Goal: Task Accomplishment & Management: Use online tool/utility

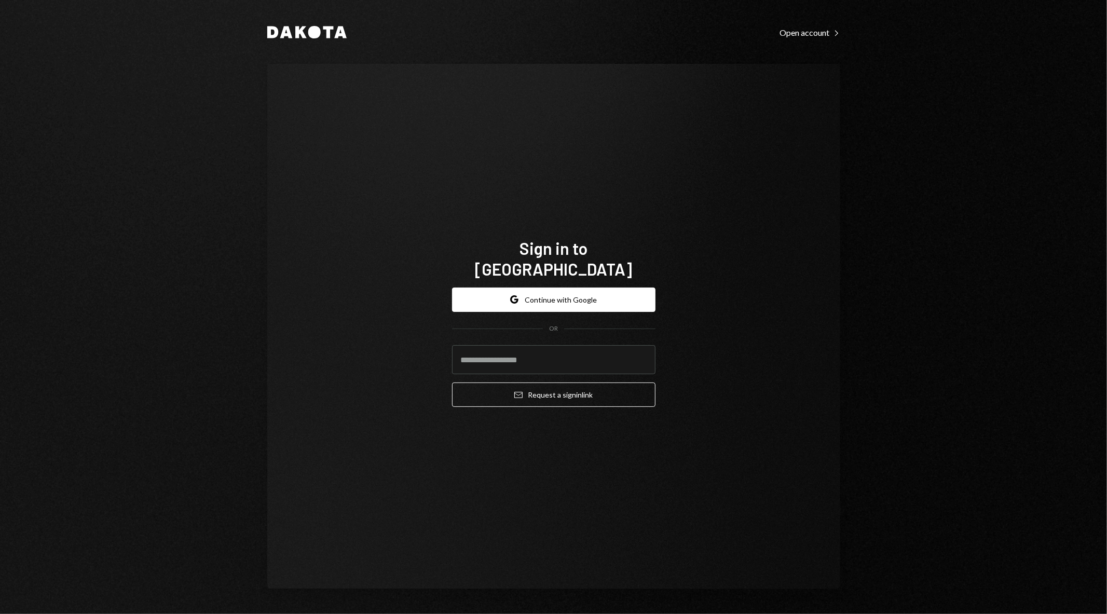
type input "**********"
click at [823, 344] on div "**********" at bounding box center [553, 326] width 573 height 525
click at [510, 287] on button "Google Continue with Google" at bounding box center [553, 299] width 203 height 24
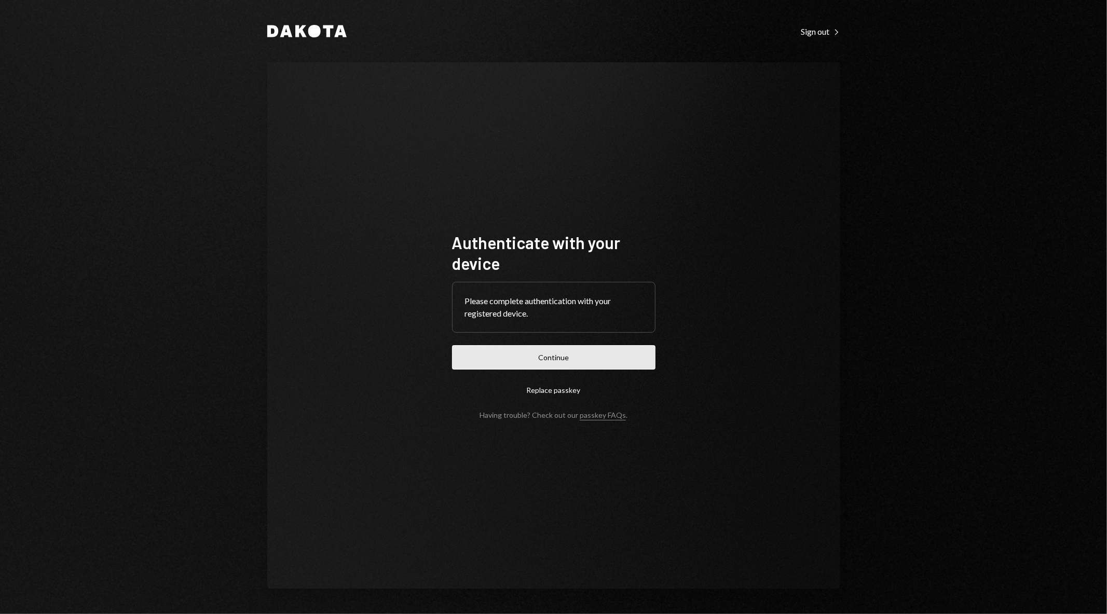
click at [511, 354] on button "Continue" at bounding box center [553, 357] width 203 height 24
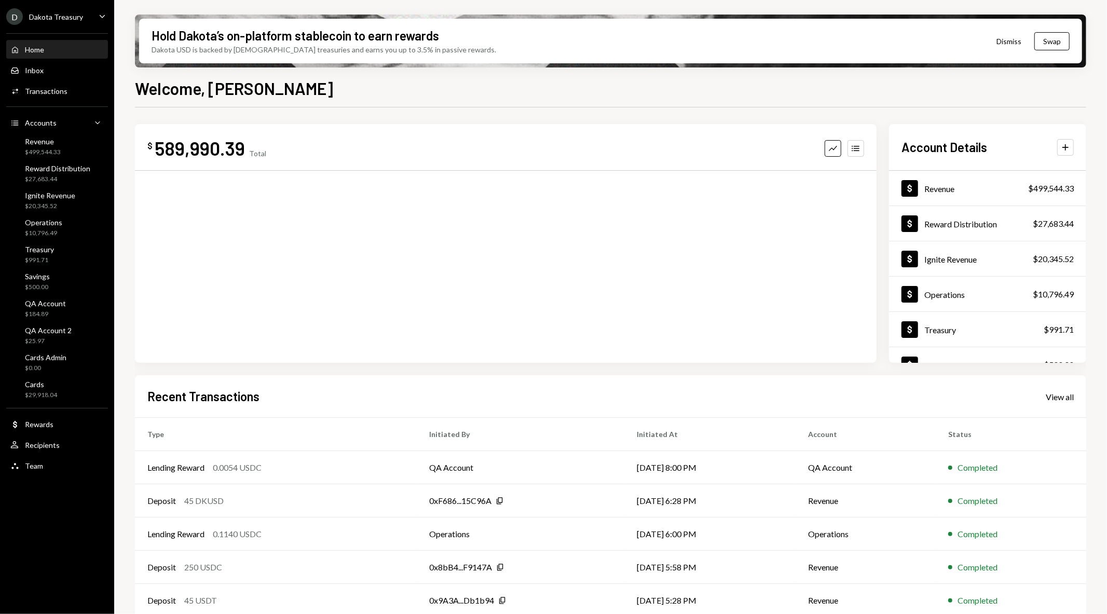
click at [76, 15] on div "Dakota Treasury" at bounding box center [56, 16] width 54 height 9
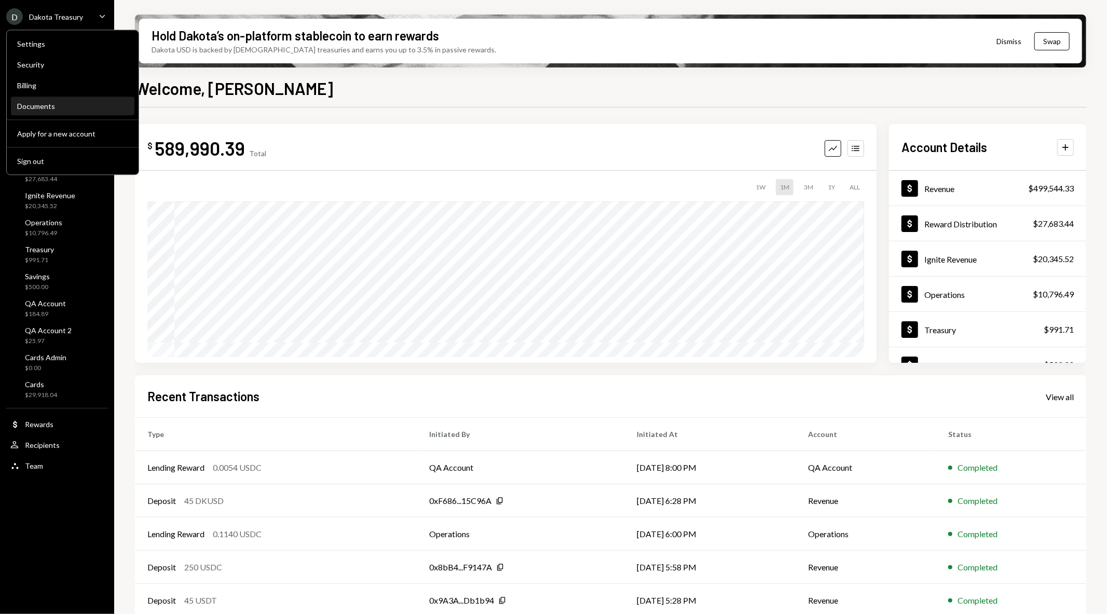
click at [75, 103] on div "Documents" at bounding box center [72, 106] width 111 height 9
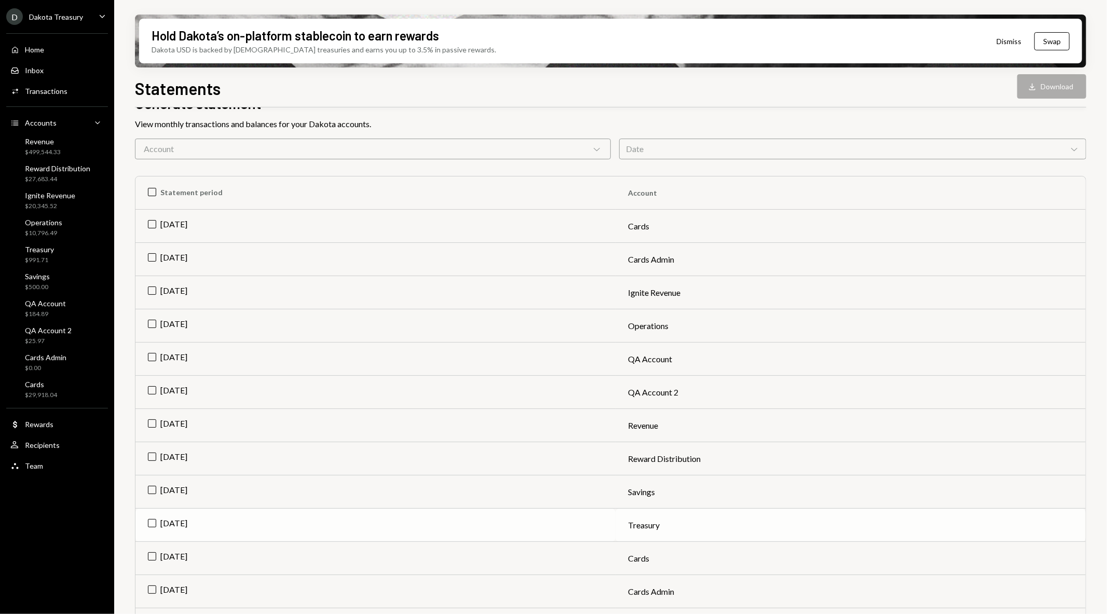
scroll to position [115, 0]
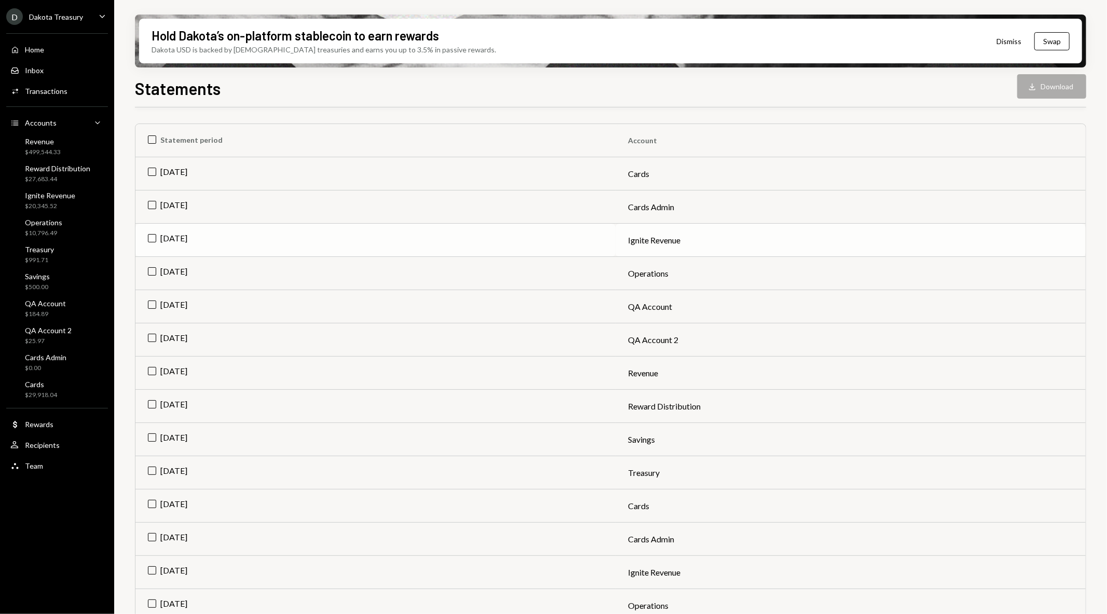
click at [152, 232] on td "Sep 2025" at bounding box center [375, 240] width 480 height 33
click at [1056, 86] on button "Download Download" at bounding box center [1051, 86] width 69 height 24
click at [158, 234] on td "Check Sep 2025" at bounding box center [375, 240] width 480 height 33
click at [158, 398] on td "Sep 2025" at bounding box center [375, 406] width 480 height 33
click at [1046, 86] on button "Download Download" at bounding box center [1051, 86] width 69 height 24
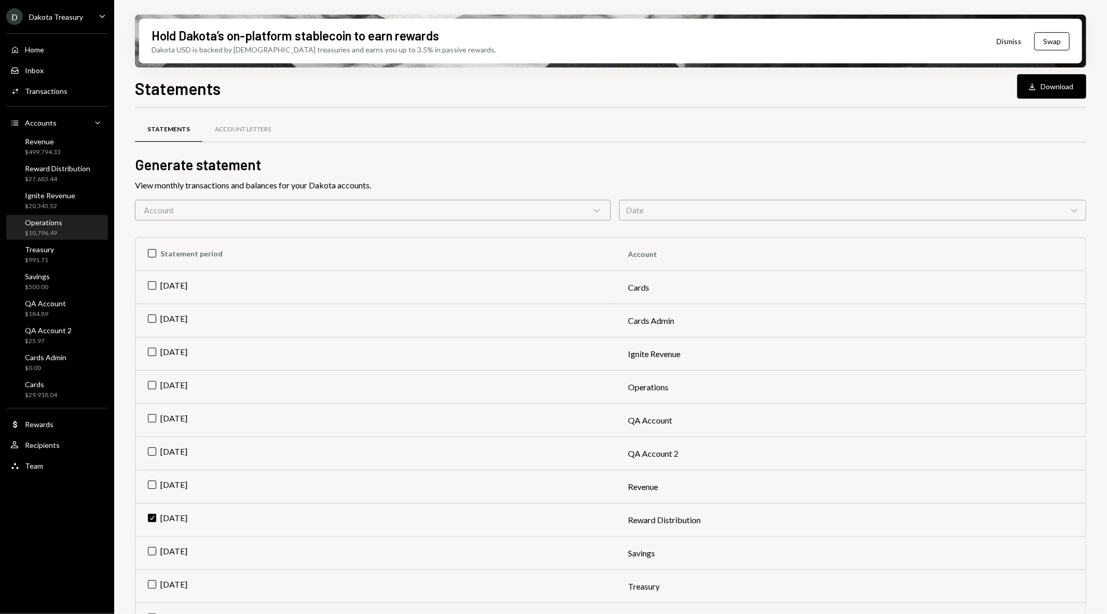
scroll to position [0, 0]
click at [70, 85] on div "Activities Transactions" at bounding box center [56, 91] width 93 height 18
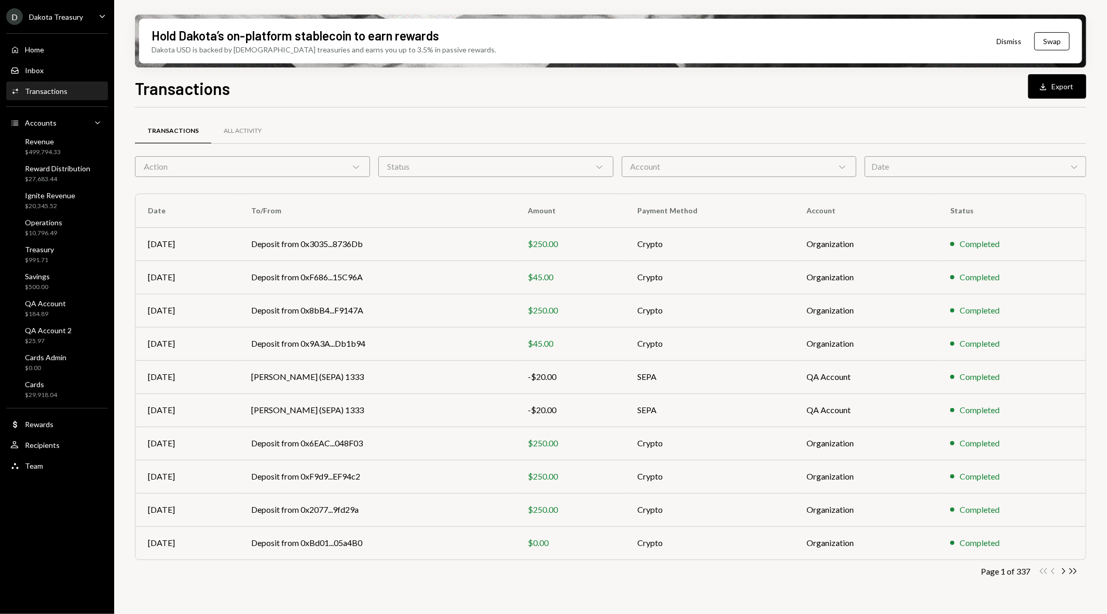
click at [720, 166] on div "Account Chevron Down" at bounding box center [739, 166] width 235 height 21
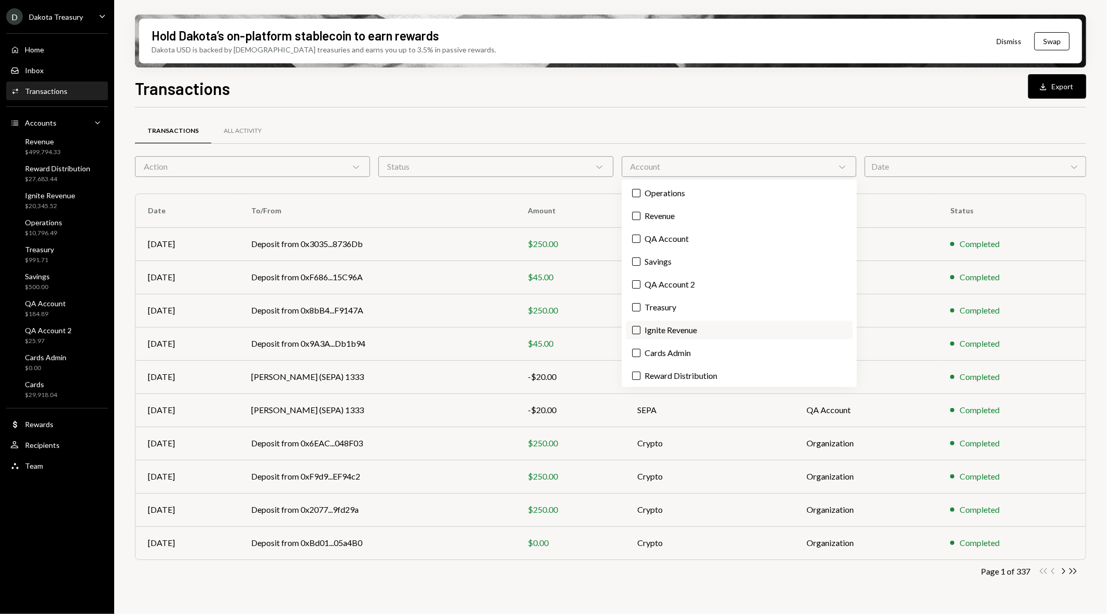
click at [692, 329] on label "Ignite Revenue" at bounding box center [739, 330] width 227 height 19
click at [640, 329] on button "Ignite Revenue" at bounding box center [636, 330] width 8 height 8
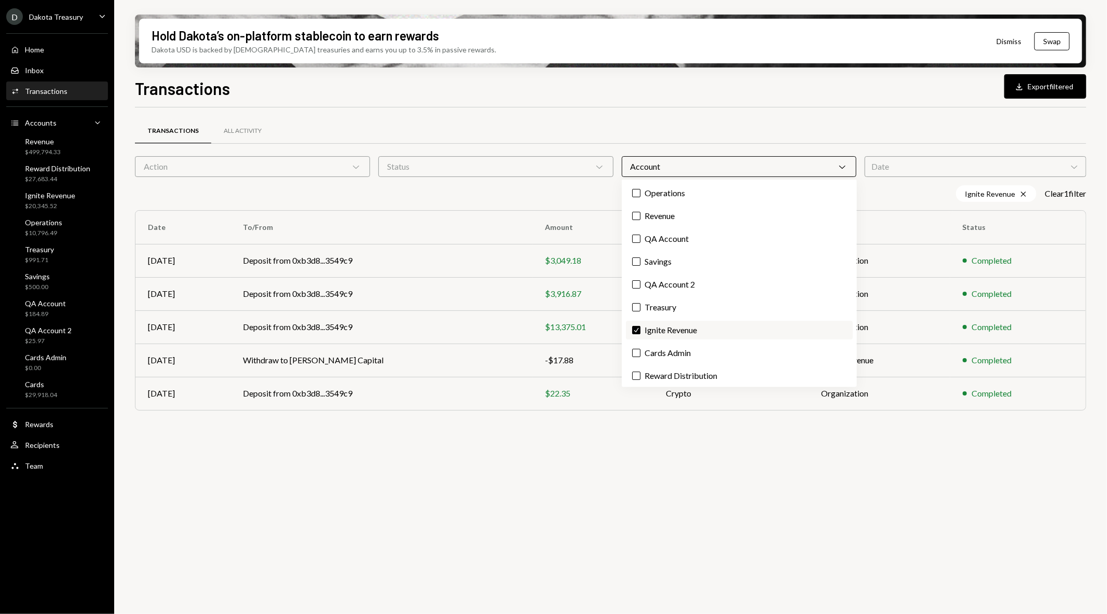
click at [692, 329] on label "Check Ignite Revenue" at bounding box center [739, 330] width 227 height 19
click at [640, 329] on button "Check" at bounding box center [636, 330] width 8 height 8
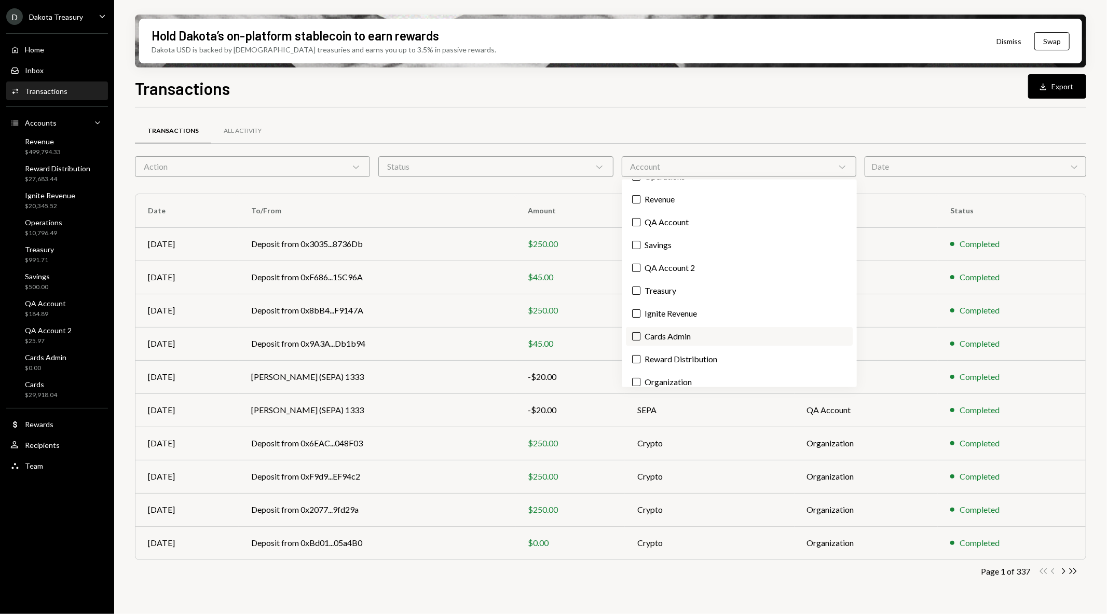
scroll to position [24, 0]
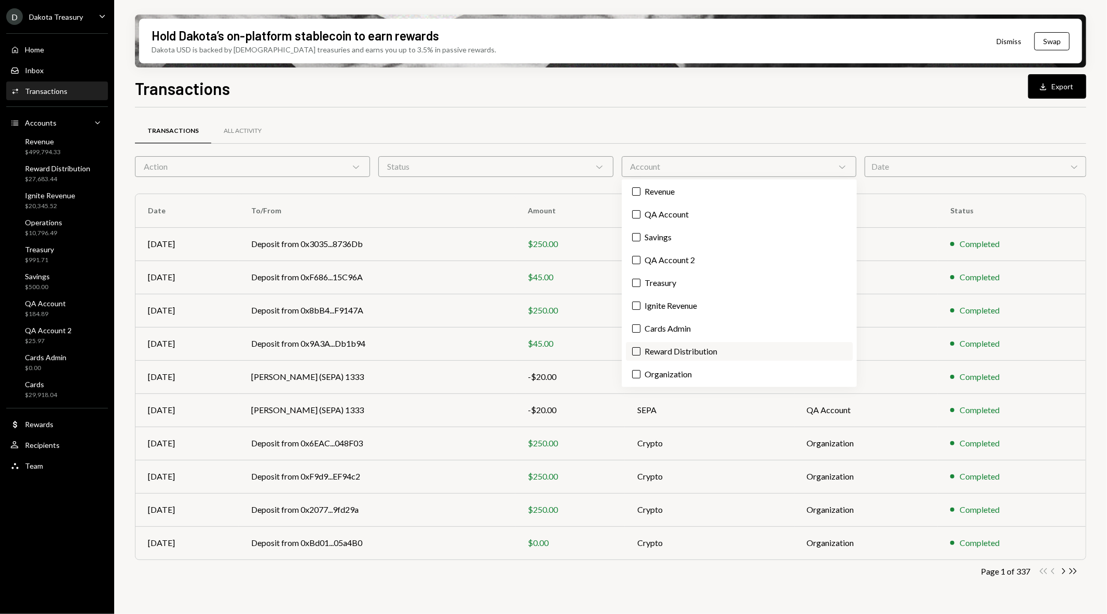
click at [675, 353] on label "Reward Distribution" at bounding box center [739, 351] width 227 height 19
click at [640, 353] on button "Reward Distribution" at bounding box center [636, 351] width 8 height 8
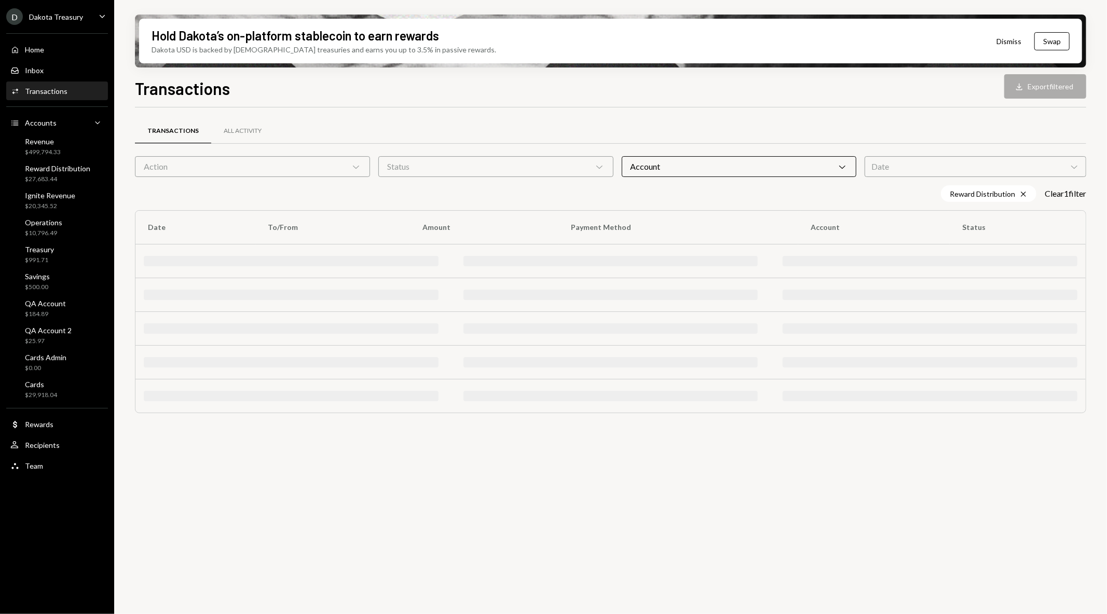
click at [602, 86] on div "Transactions Download Export filtered" at bounding box center [610, 87] width 951 height 23
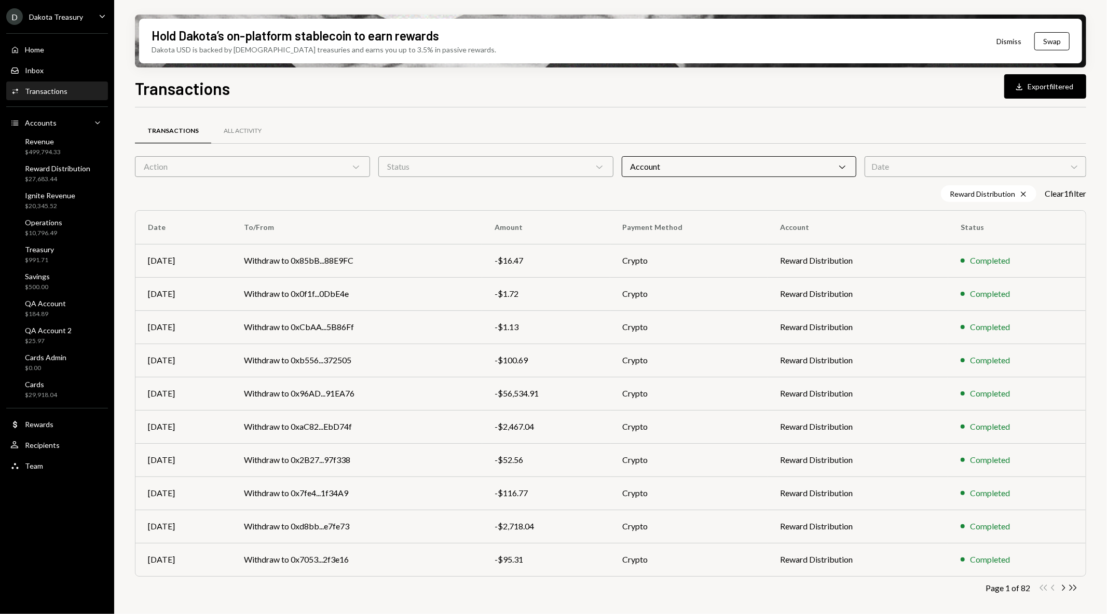
click at [735, 169] on div "Account Chevron Down" at bounding box center [739, 166] width 235 height 21
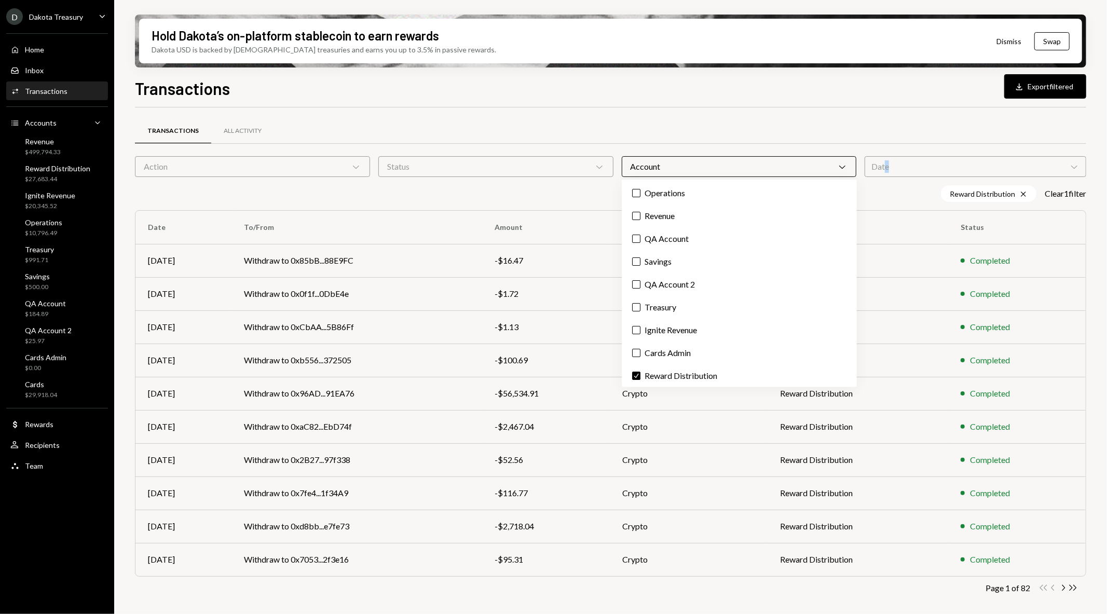
click at [888, 170] on div "Date Chevron Down" at bounding box center [975, 166] width 222 height 21
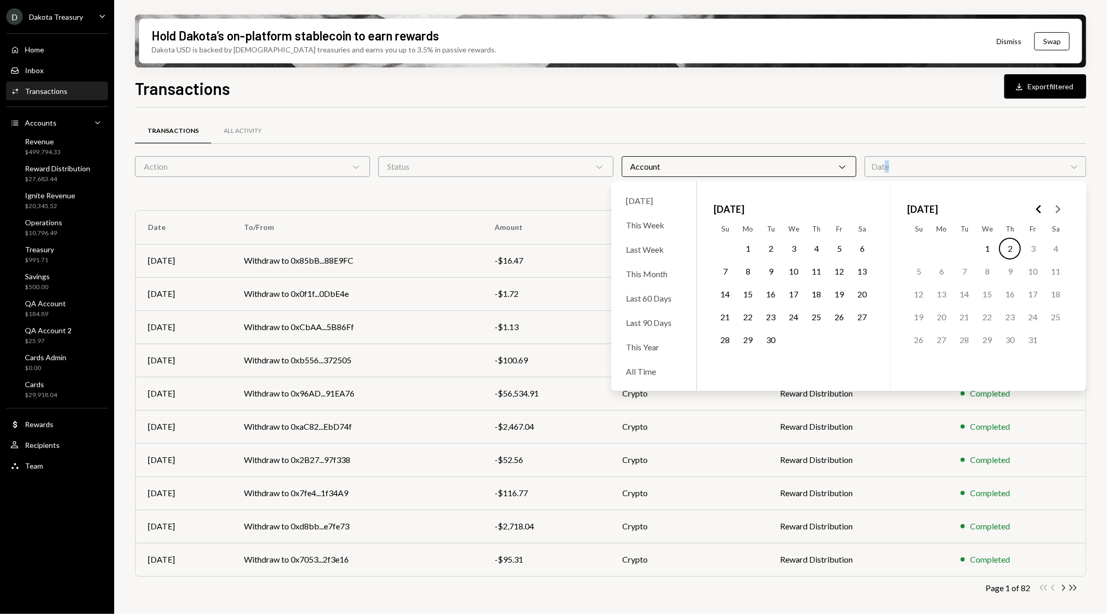
click at [745, 248] on button "1" at bounding box center [748, 249] width 22 height 22
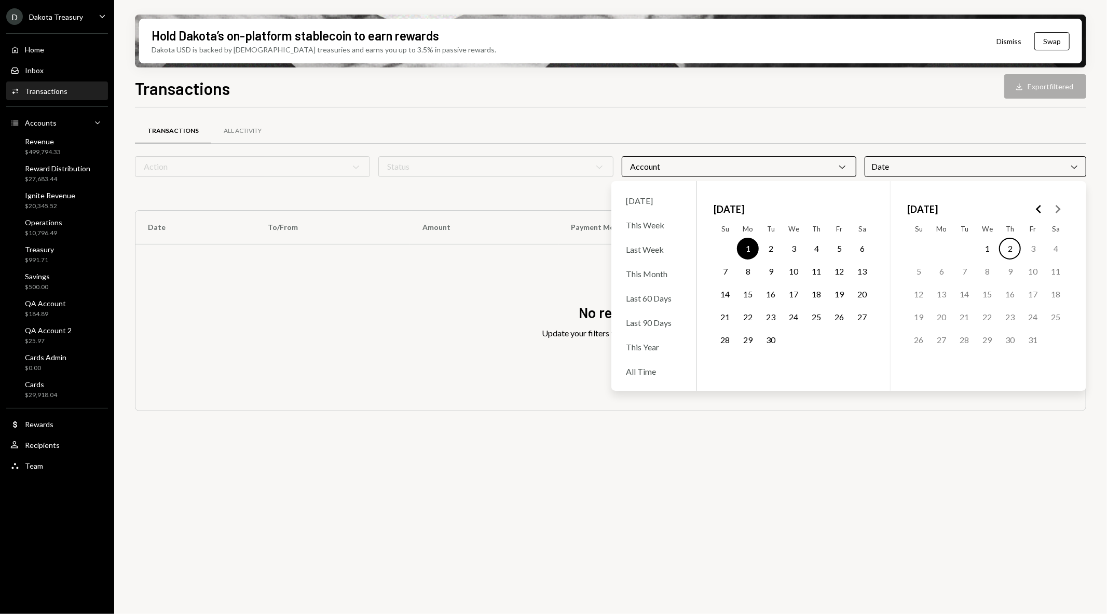
drag, startPoint x: 781, startPoint y: 319, endPoint x: 780, endPoint y: 334, distance: 15.1
click at [781, 334] on tbody "1 2 3 4 5 6 7 8 9 10 11 12 13 14 15 16 17 18 19 20 21 22 23 24 25 26 27 28 29 30" at bounding box center [793, 305] width 160 height 137
click at [771, 338] on button "30" at bounding box center [771, 340] width 22 height 22
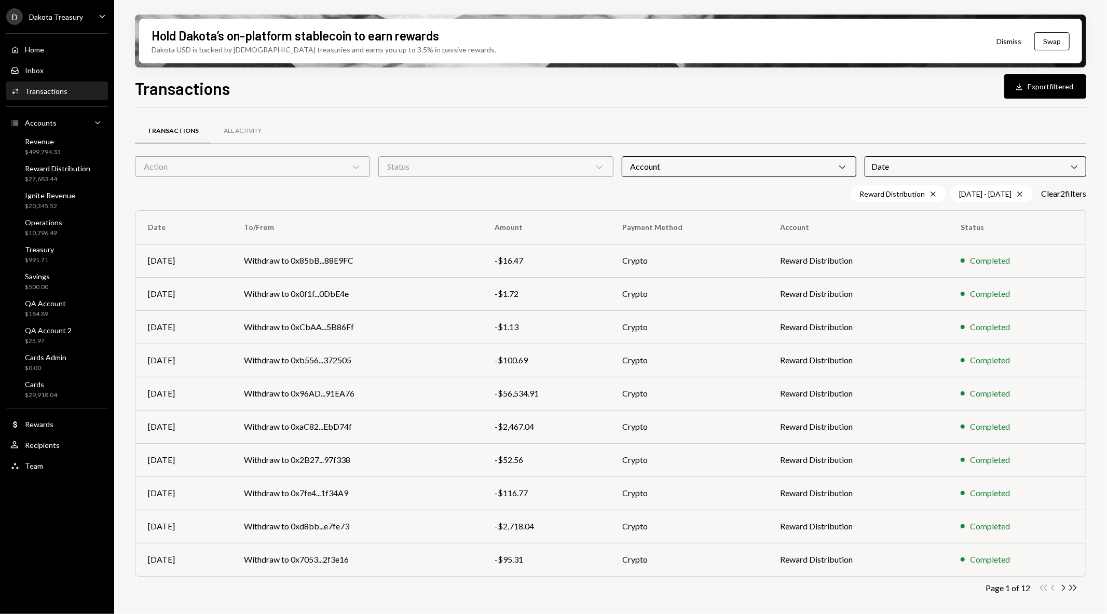
click at [563, 112] on div "Transactions All Activity Action Chevron Down Status Chevron Down Account Chevr…" at bounding box center [610, 363] width 951 height 512
click at [289, 175] on div "Action Chevron Down" at bounding box center [252, 166] width 235 height 21
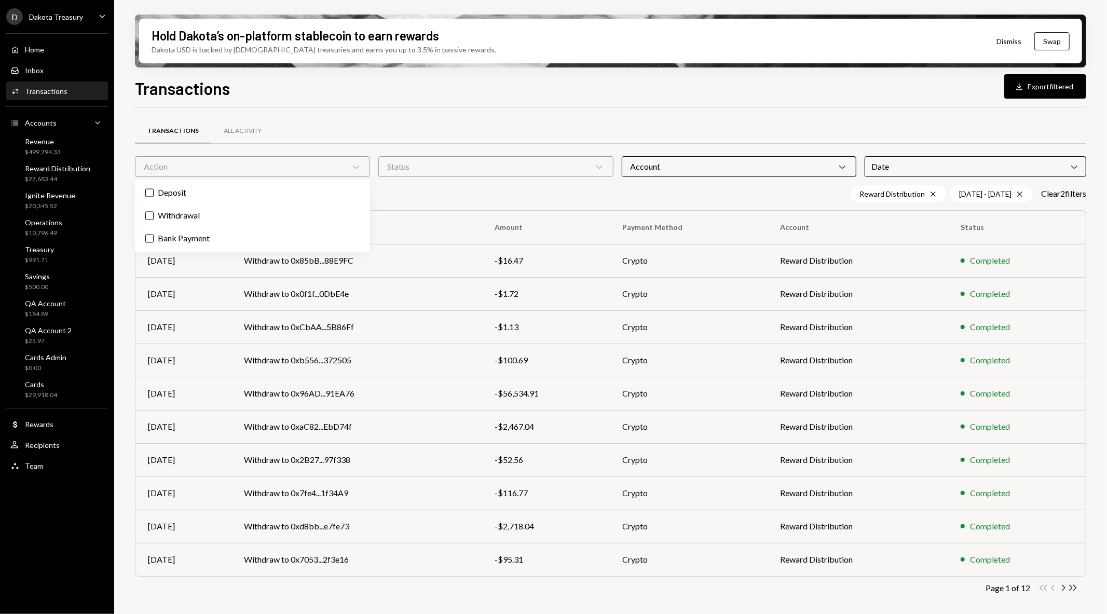
click at [383, 122] on div "Transactions All Activity" at bounding box center [610, 131] width 951 height 26
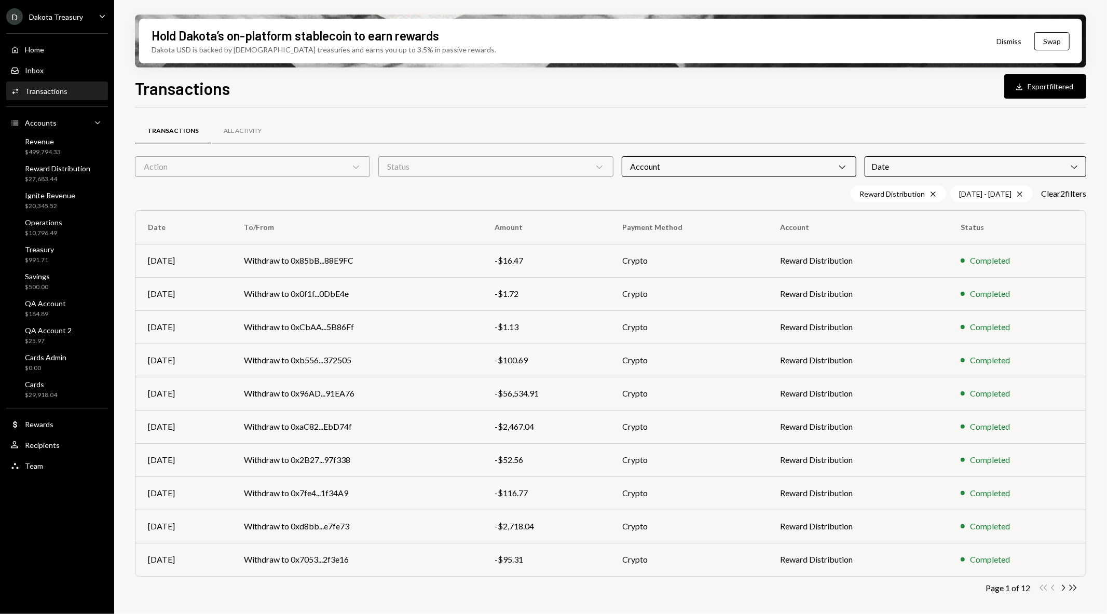
click at [435, 164] on div "Status Chevron Down" at bounding box center [495, 166] width 235 height 21
click at [437, 214] on label "Completed" at bounding box center [495, 215] width 227 height 19
click at [397, 214] on button "Completed" at bounding box center [393, 216] width 8 height 8
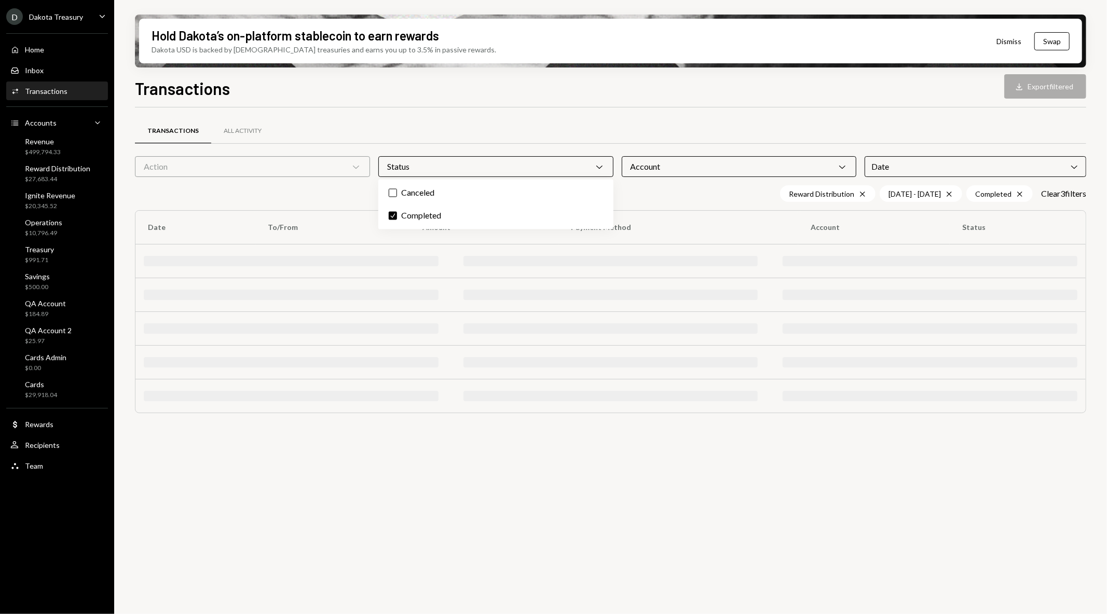
click at [533, 113] on div "Transactions All Activity Action Chevron Down Status Chevron Down Account Chevr…" at bounding box center [610, 270] width 951 height 326
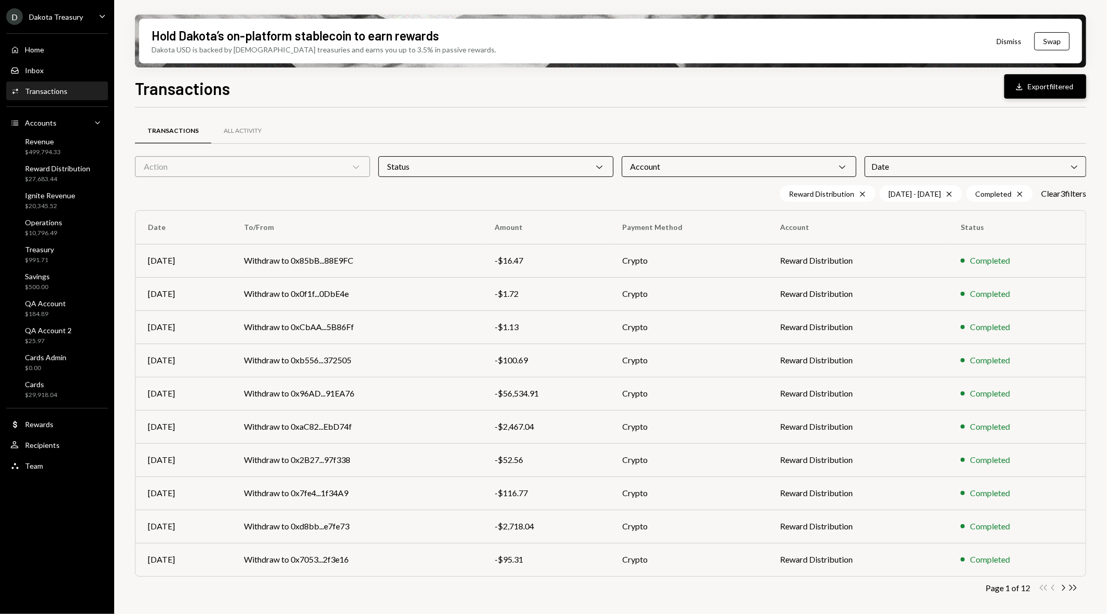
click at [1036, 85] on button "Download Export filtered" at bounding box center [1045, 86] width 82 height 24
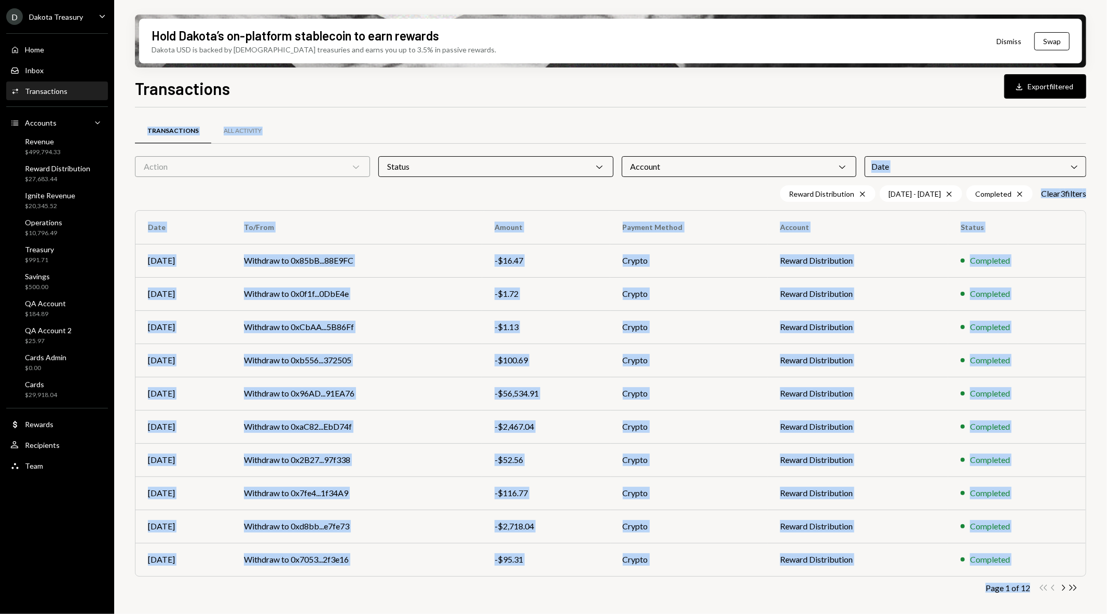
click at [748, 107] on div "Transactions All Activity Action Chevron Down Status Chevron Down Account Chevr…" at bounding box center [610, 363] width 951 height 512
click at [987, 118] on div "Transactions All Activity" at bounding box center [610, 131] width 951 height 26
click at [71, 387] on div "Cards $29,918.04" at bounding box center [56, 390] width 93 height 20
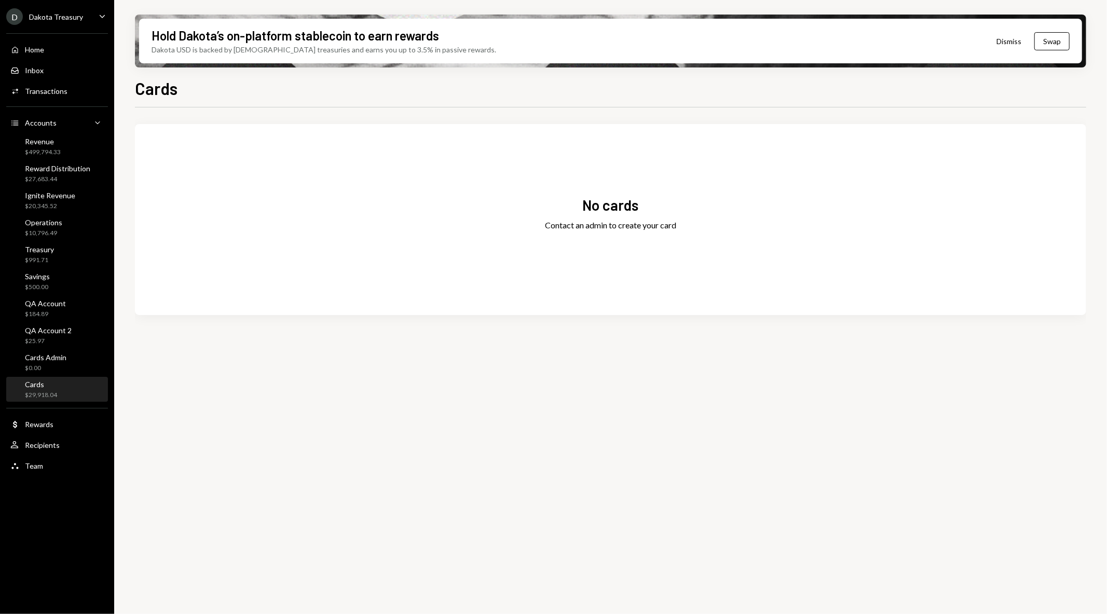
click at [82, 16] on div "D Dakota Treasury Caret Down" at bounding box center [57, 16] width 114 height 17
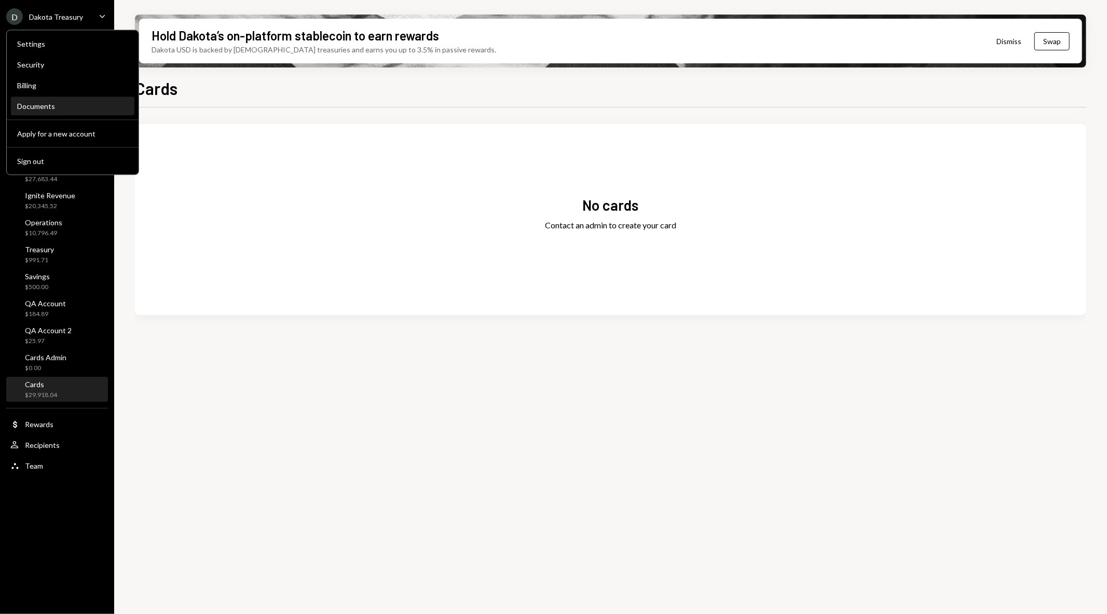
click at [60, 98] on div "Documents" at bounding box center [72, 107] width 111 height 18
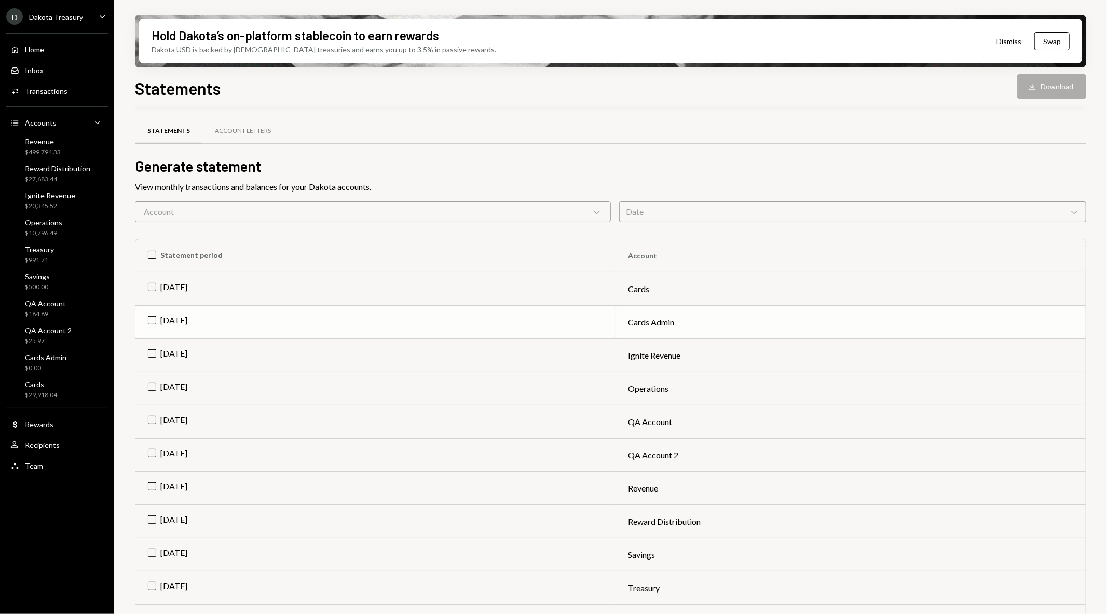
scroll to position [58, 0]
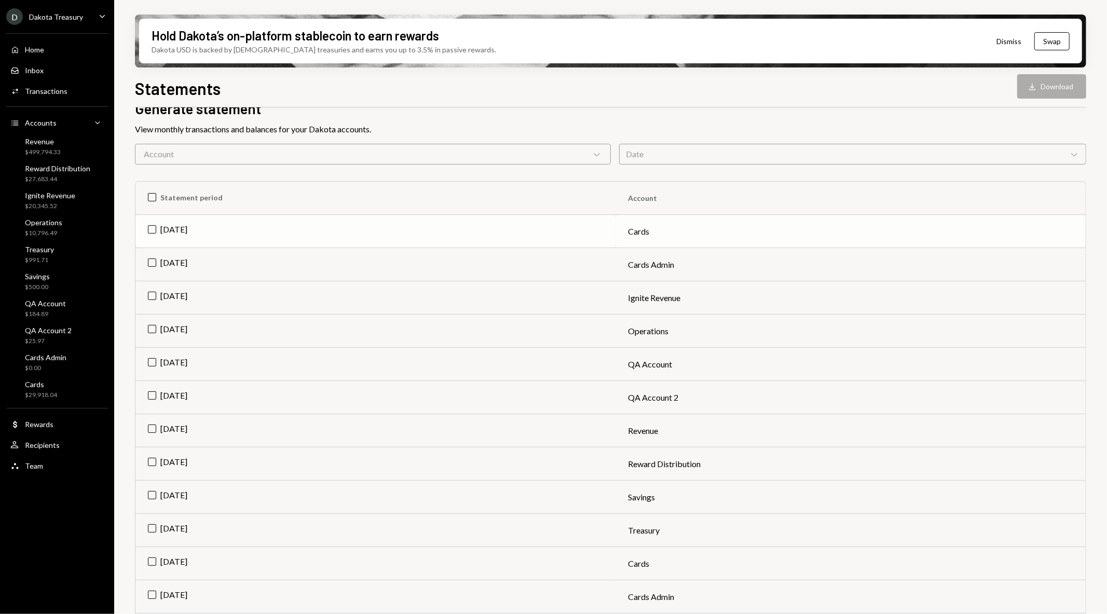
click at [156, 227] on td "[DATE]" at bounding box center [375, 231] width 480 height 33
click at [1038, 84] on div "Download" at bounding box center [1033, 86] width 13 height 10
click at [152, 225] on td "Check Sep 2025" at bounding box center [375, 231] width 480 height 33
click at [53, 94] on div "Transactions" at bounding box center [46, 91] width 43 height 9
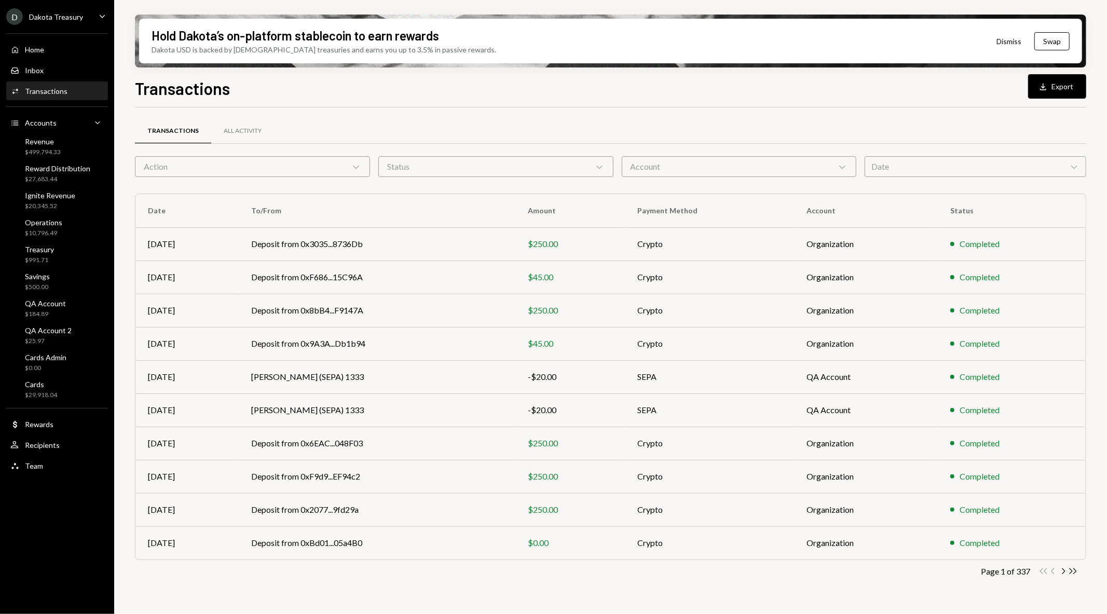
click at [431, 169] on form "Action Chevron Down Status Chevron Down Account Chevron Down Date Chevron Down" at bounding box center [610, 166] width 951 height 21
click at [776, 163] on div "Account Chevron Down" at bounding box center [739, 166] width 235 height 21
click at [726, 128] on div "Transactions All Activity" at bounding box center [610, 131] width 951 height 26
click at [79, 7] on ul "D Dakota Treasury Caret Down Home Home Inbox Inbox Activities Transactions Acco…" at bounding box center [57, 238] width 114 height 477
click at [79, 14] on div "Dakota Treasury" at bounding box center [56, 16] width 54 height 9
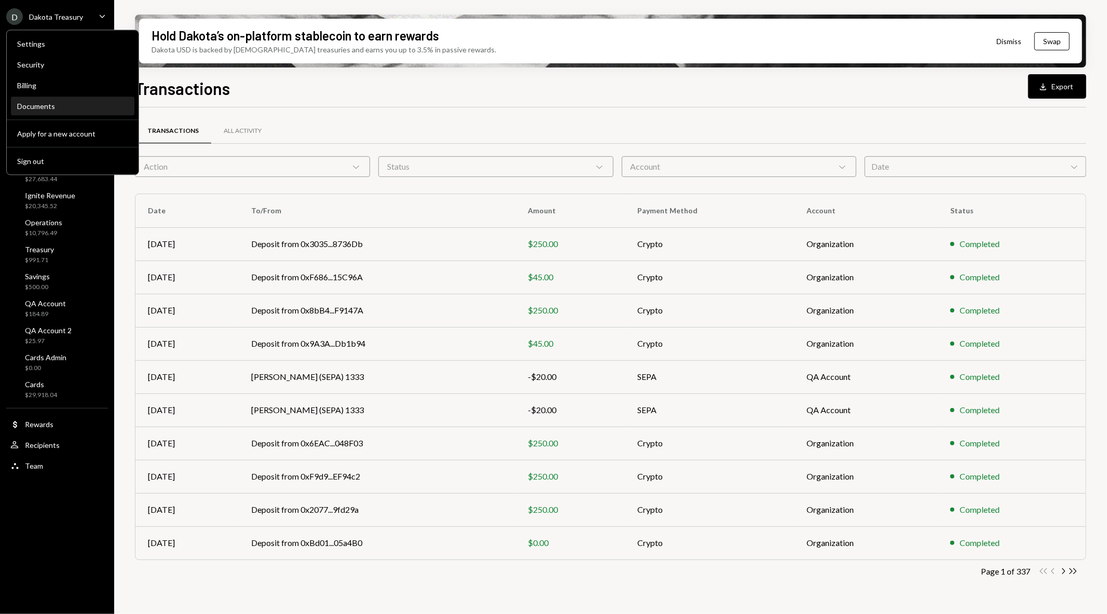
click at [68, 107] on div "Documents" at bounding box center [72, 106] width 111 height 9
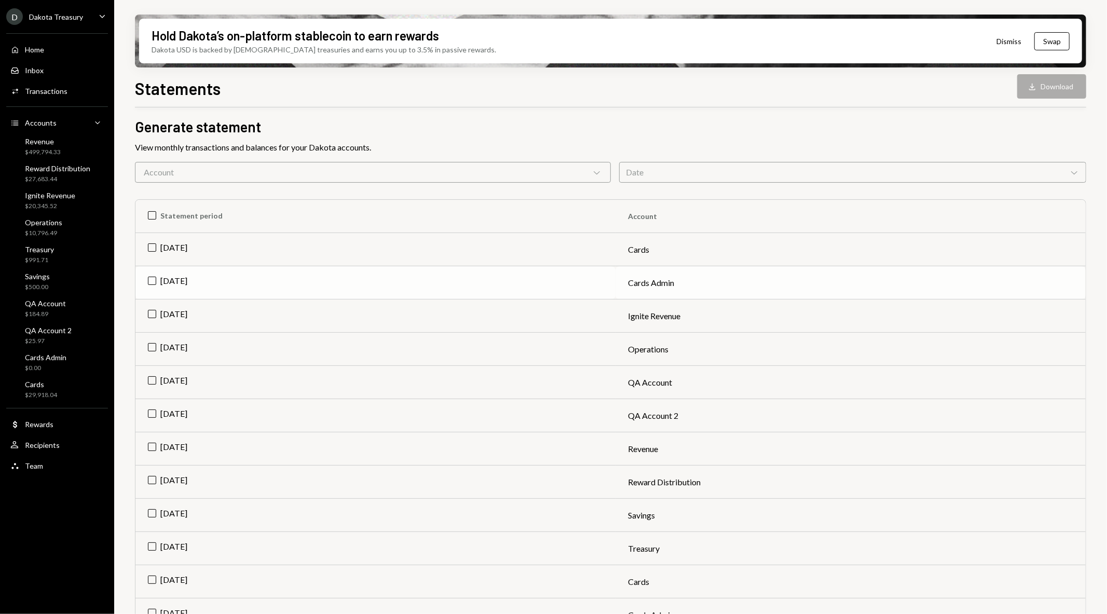
scroll to position [58, 0]
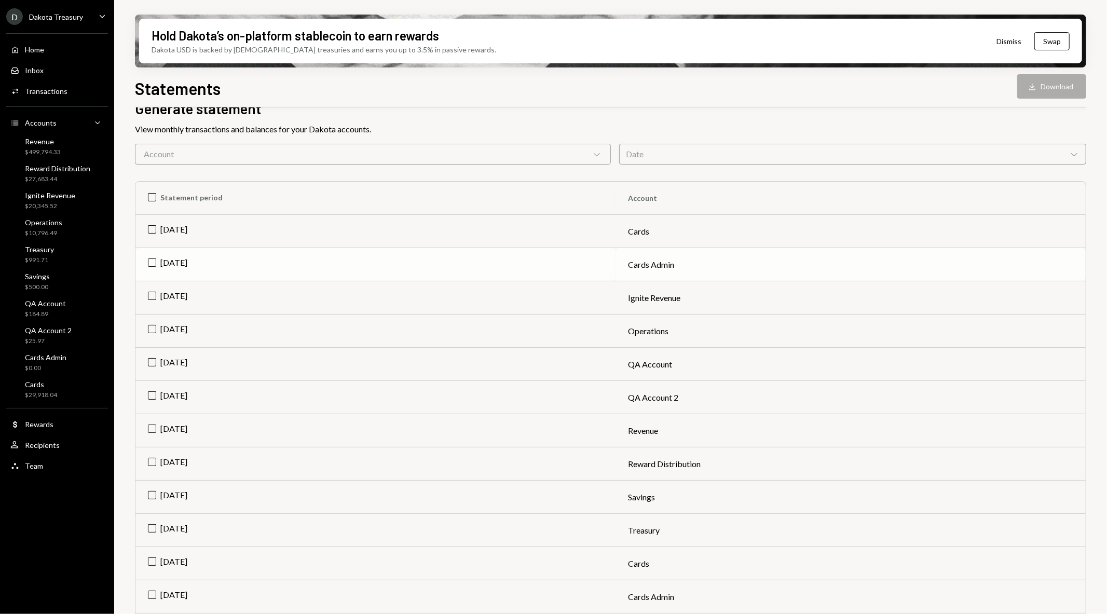
click at [155, 259] on td "[DATE]" at bounding box center [375, 264] width 480 height 33
click at [1030, 85] on icon "Download" at bounding box center [1032, 86] width 10 height 10
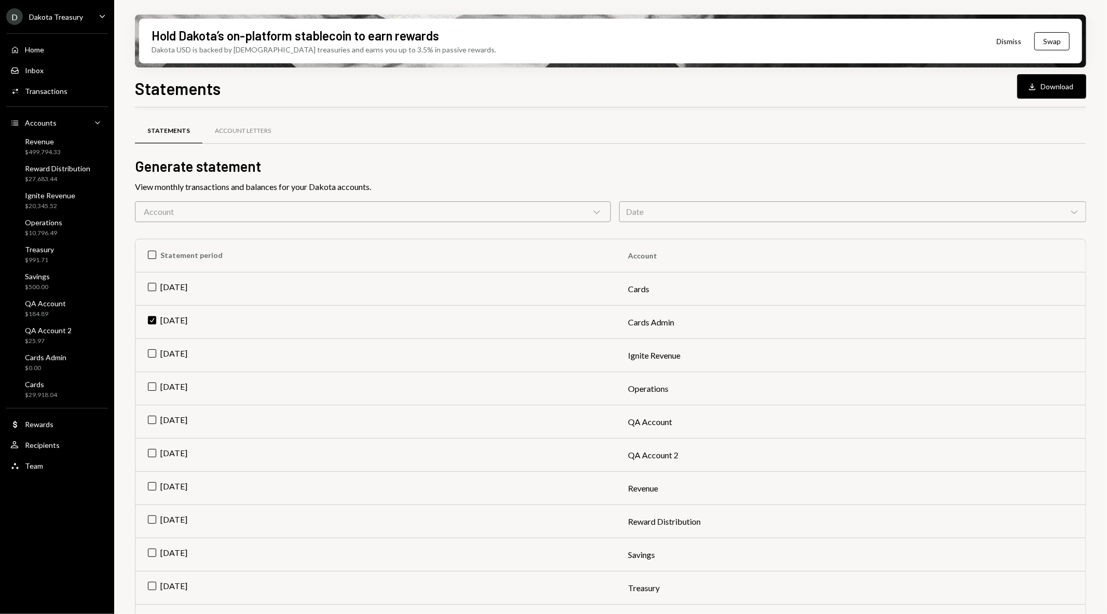
scroll to position [58, 0]
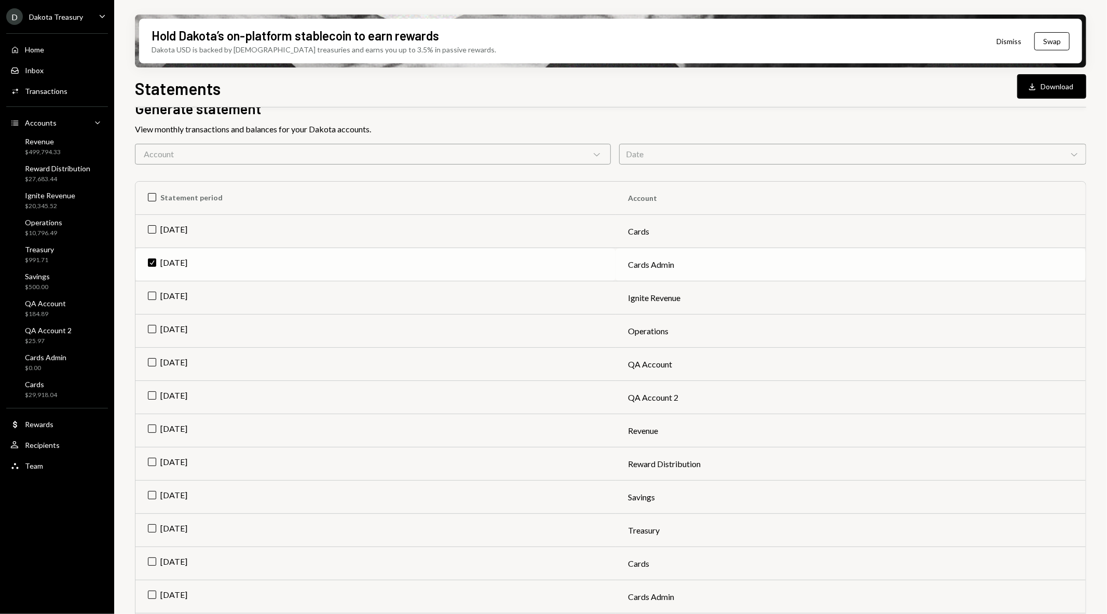
click at [153, 256] on td "Check Sep 2025" at bounding box center [375, 264] width 480 height 33
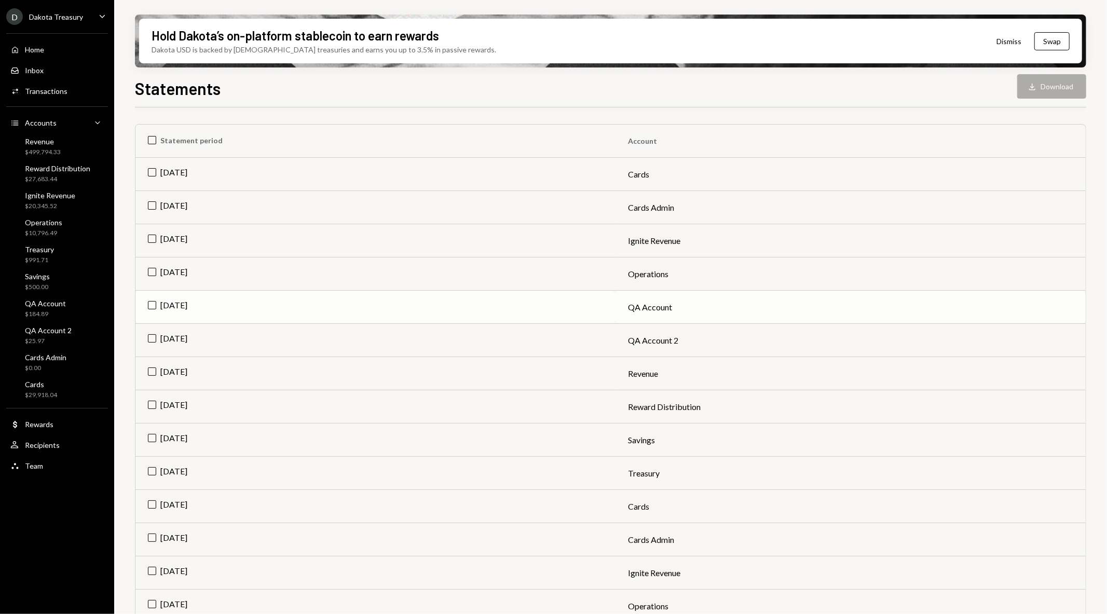
scroll to position [115, 0]
click at [149, 270] on td "Sep 2025" at bounding box center [375, 273] width 480 height 33
click at [1036, 88] on icon "Download" at bounding box center [1032, 86] width 10 height 10
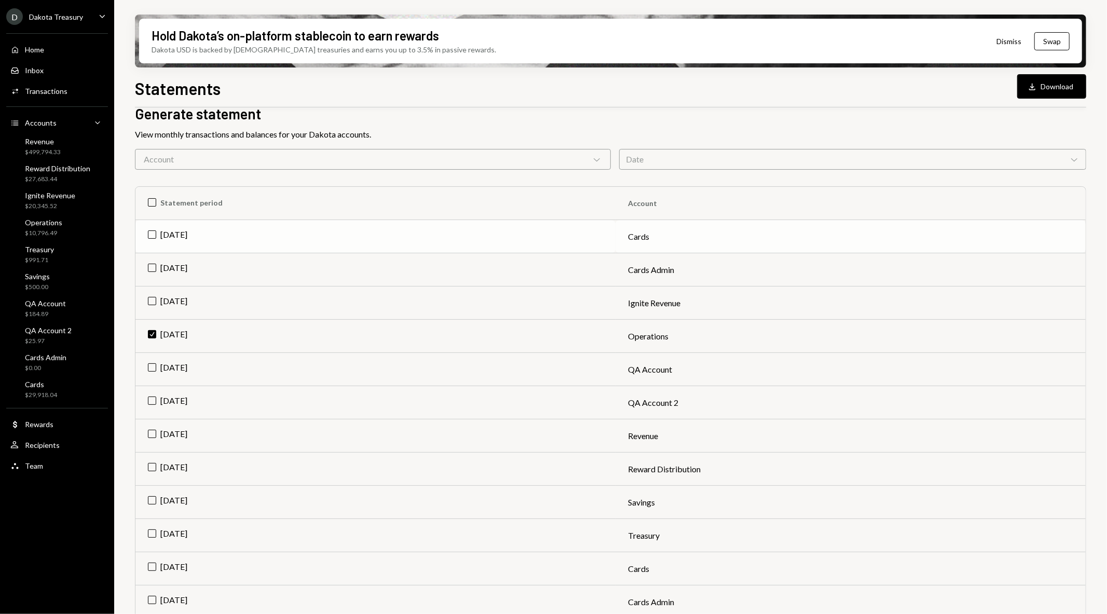
scroll to position [0, 0]
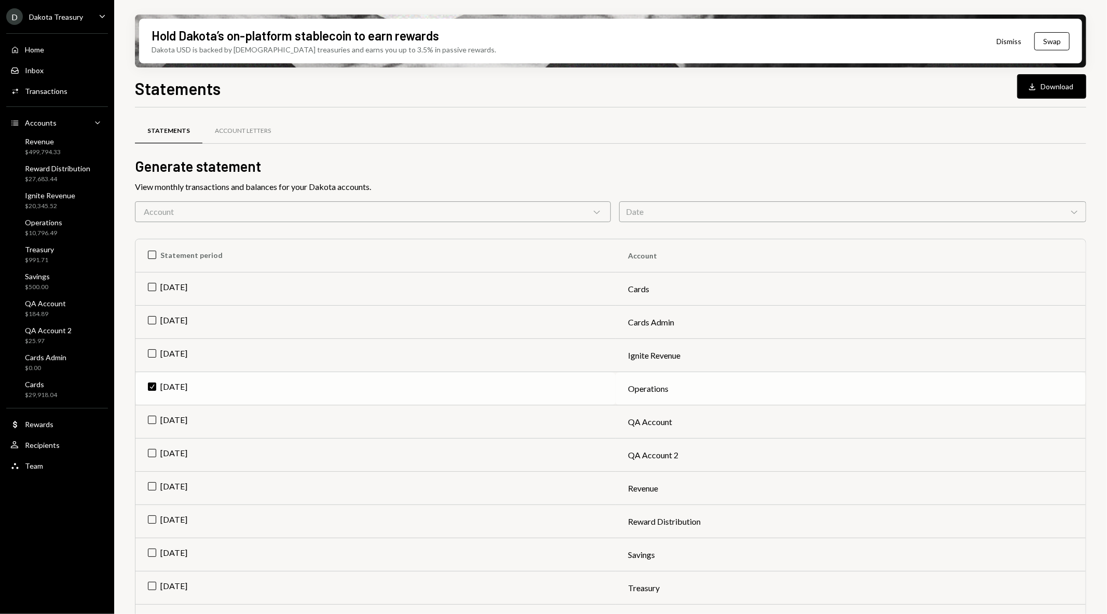
click at [148, 387] on td "Check Sep 2025" at bounding box center [375, 388] width 480 height 33
click at [59, 221] on div "Operations" at bounding box center [43, 222] width 37 height 9
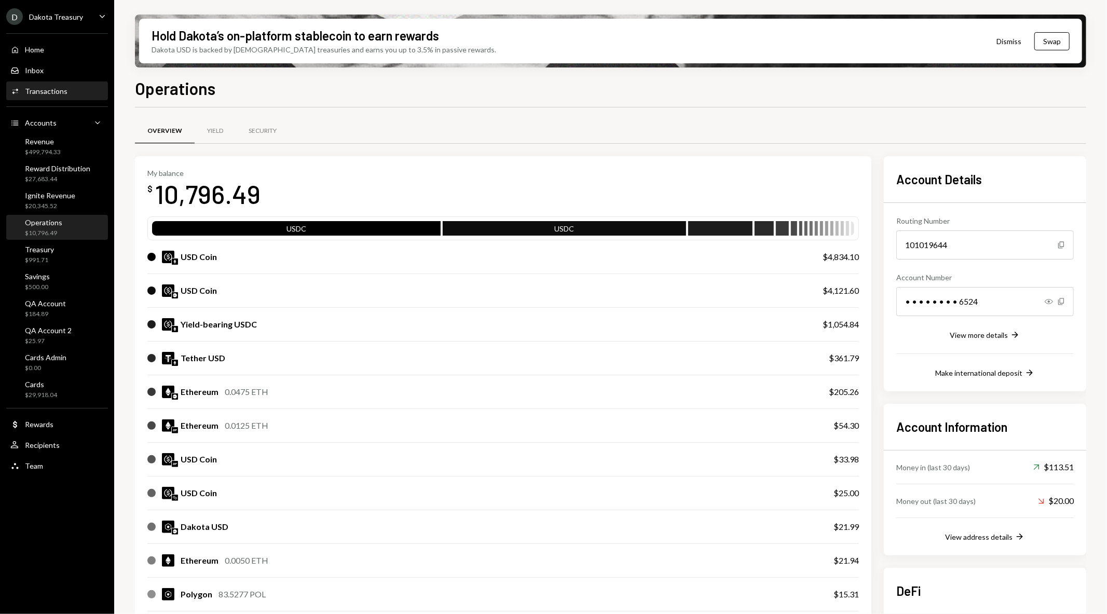
click at [40, 89] on div "Transactions" at bounding box center [46, 91] width 43 height 9
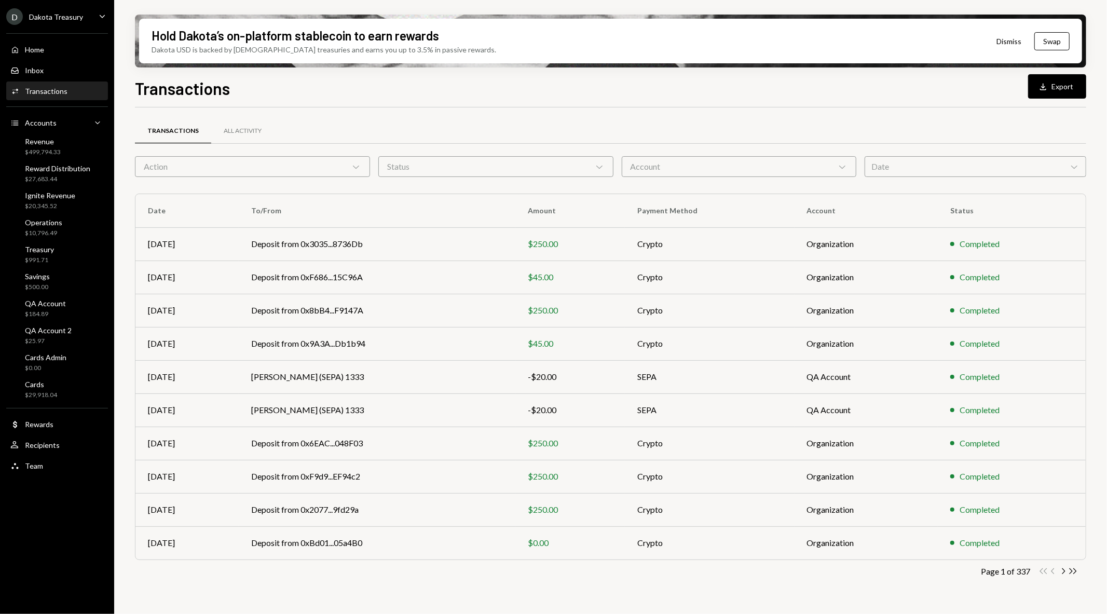
click at [764, 161] on div "Account Chevron Down" at bounding box center [739, 166] width 235 height 21
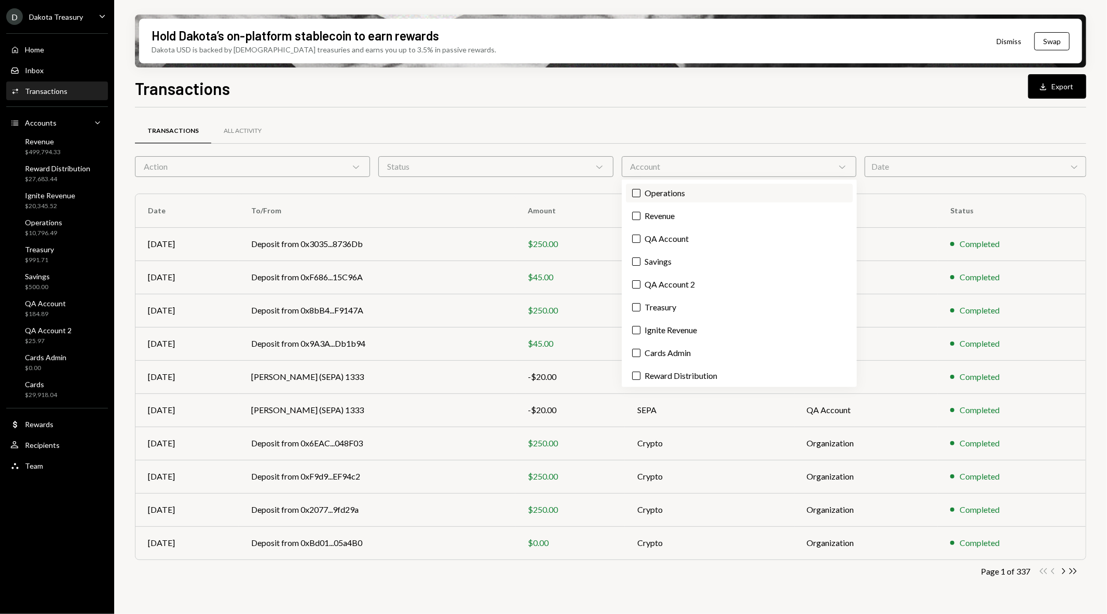
click at [743, 192] on label "Operations" at bounding box center [739, 193] width 227 height 19
click at [640, 192] on button "Operations" at bounding box center [636, 193] width 8 height 8
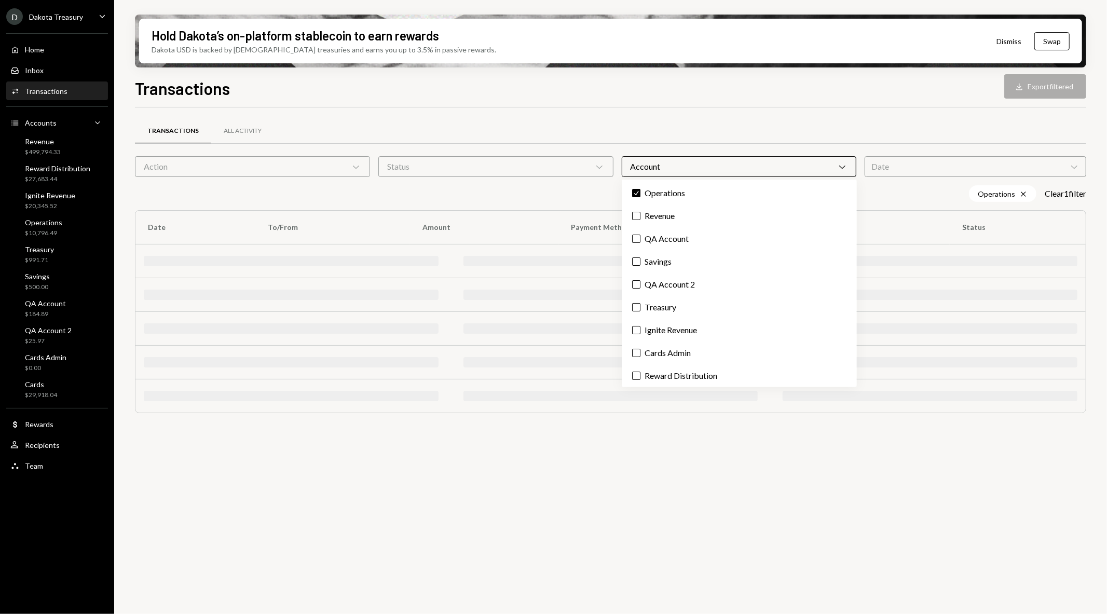
click at [930, 172] on div "Date Chevron Down" at bounding box center [975, 166] width 222 height 21
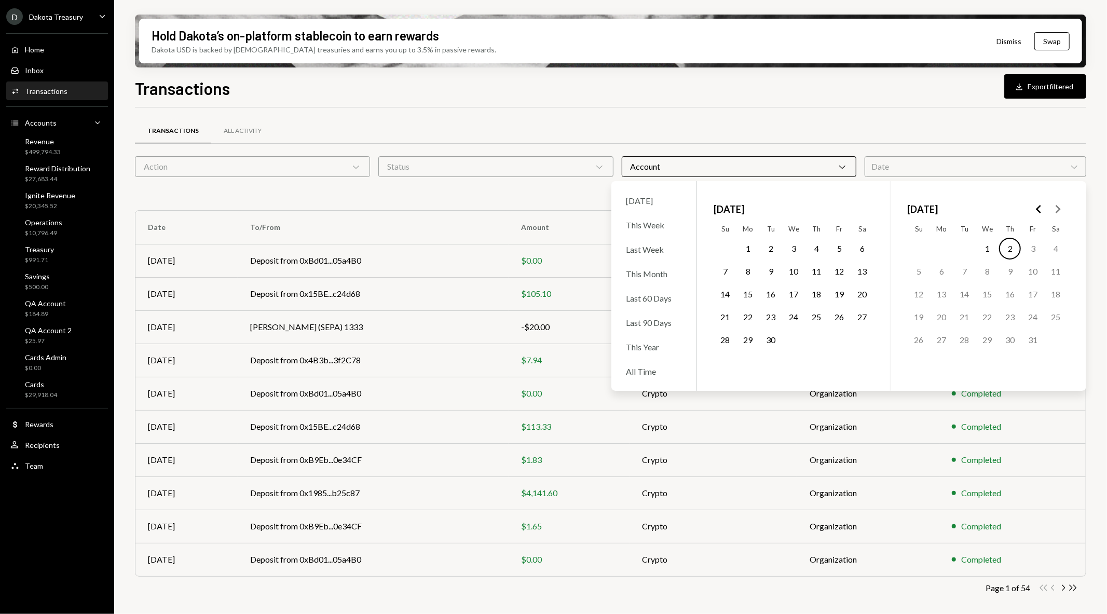
click at [746, 247] on button "1" at bounding box center [748, 249] width 22 height 22
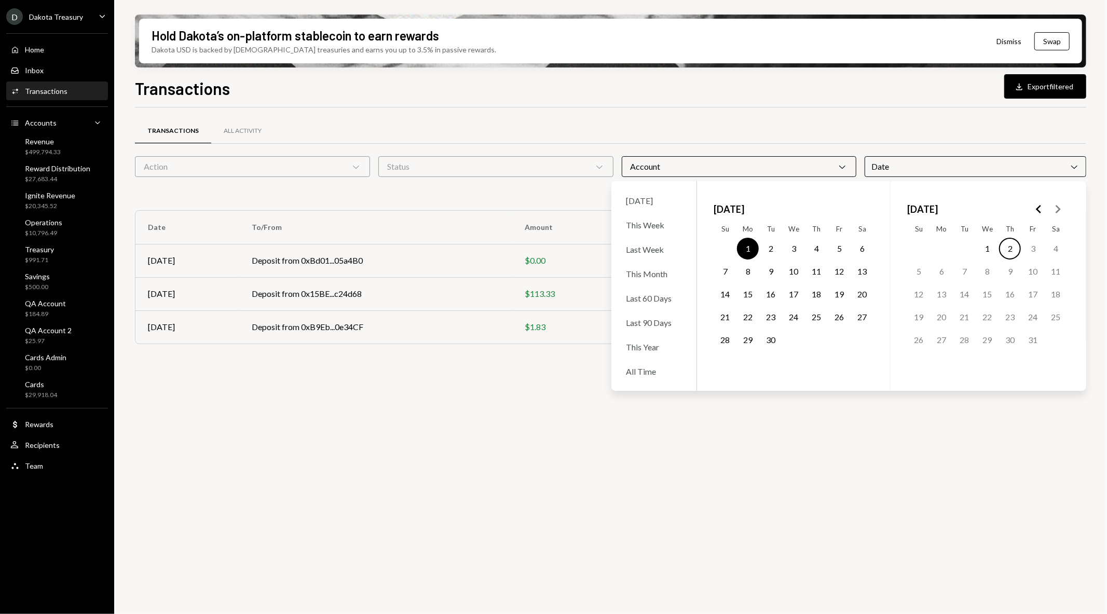
click at [776, 337] on button "30" at bounding box center [771, 340] width 22 height 22
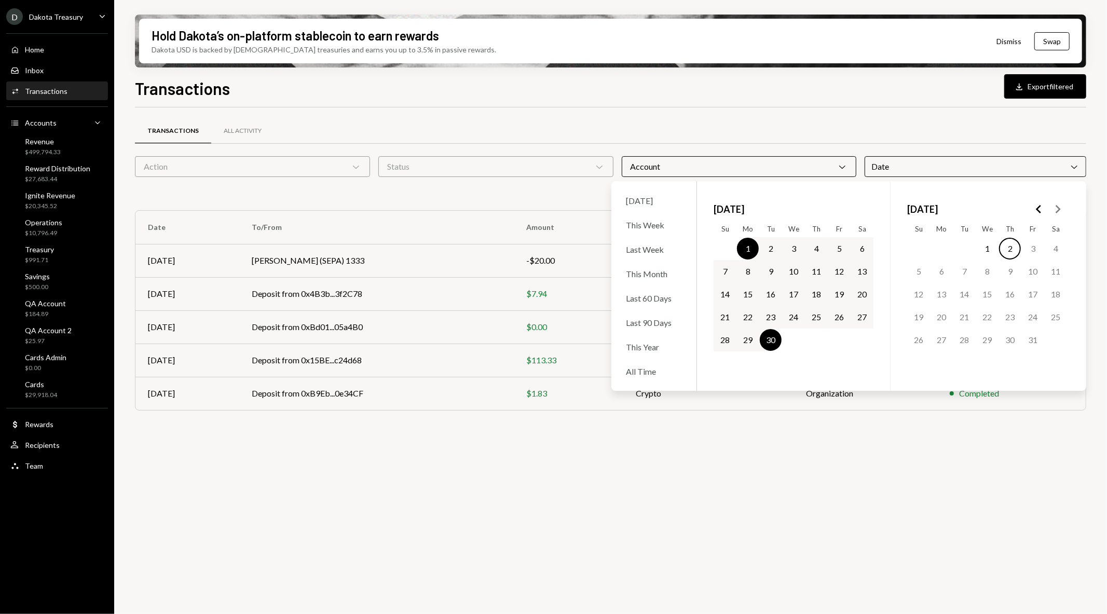
click at [537, 105] on div "Transactions Download Export filtered Transactions All Activity Action Chevron …" at bounding box center [610, 375] width 951 height 599
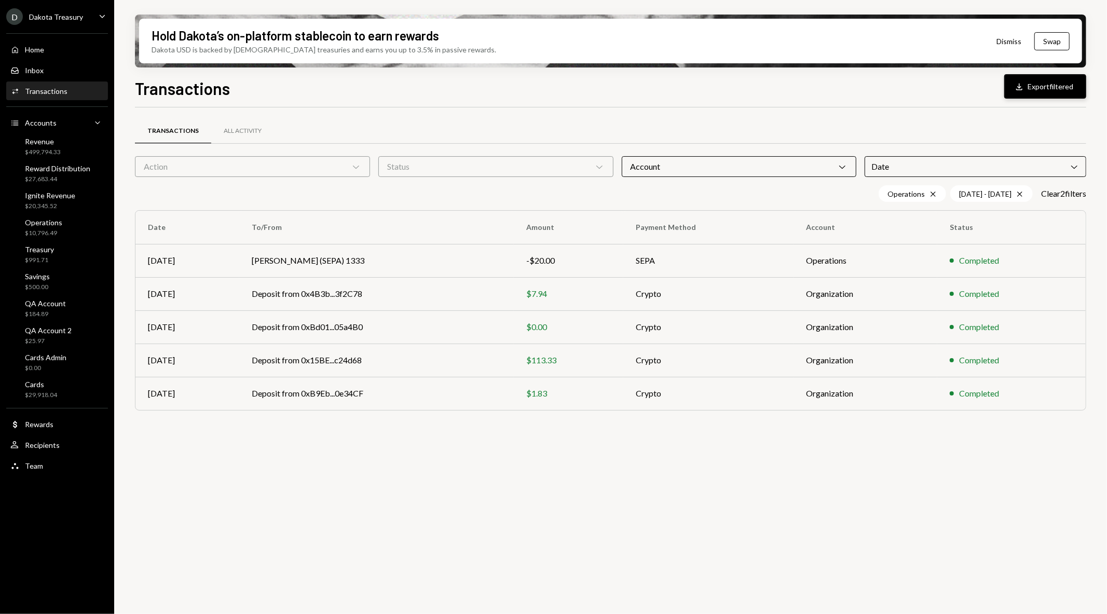
click at [1037, 90] on button "Download Export filtered" at bounding box center [1045, 86] width 82 height 24
click at [929, 190] on icon "Cross" at bounding box center [933, 194] width 8 height 8
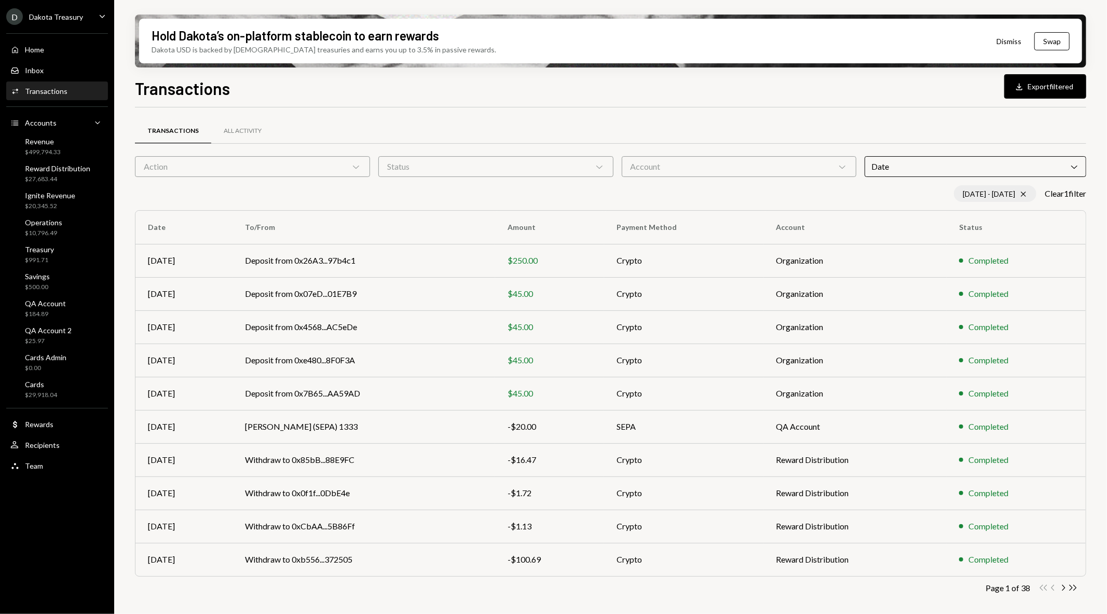
click at [1021, 195] on icon at bounding box center [1023, 193] width 5 height 5
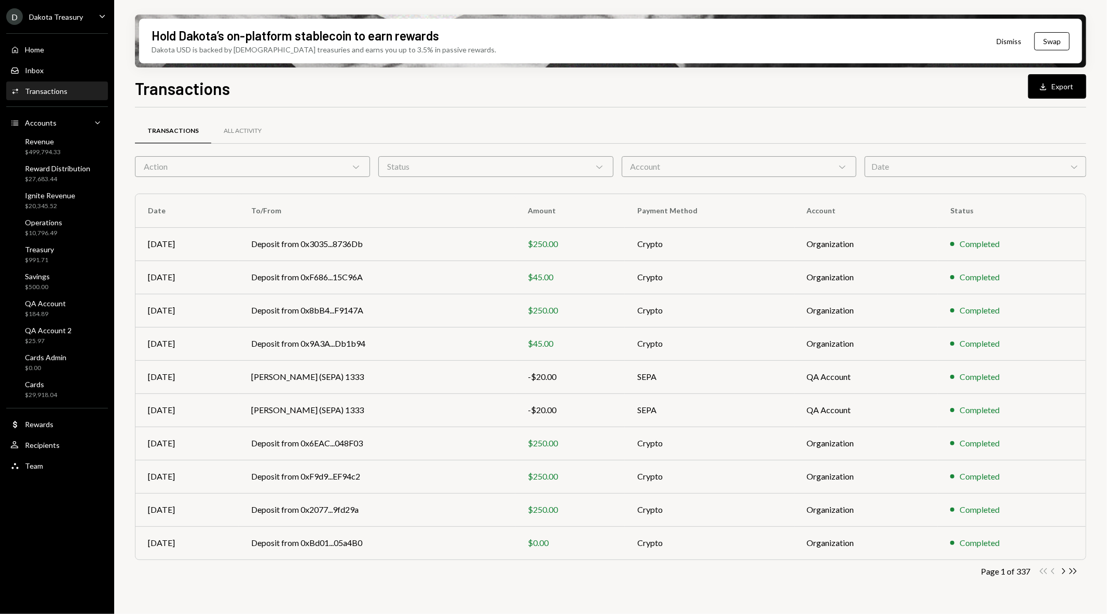
click at [767, 165] on div "Account Chevron Down" at bounding box center [739, 166] width 235 height 21
click at [631, 123] on div "Transactions All Activity" at bounding box center [610, 131] width 951 height 26
click at [240, 129] on div "All Activity" at bounding box center [243, 131] width 38 height 9
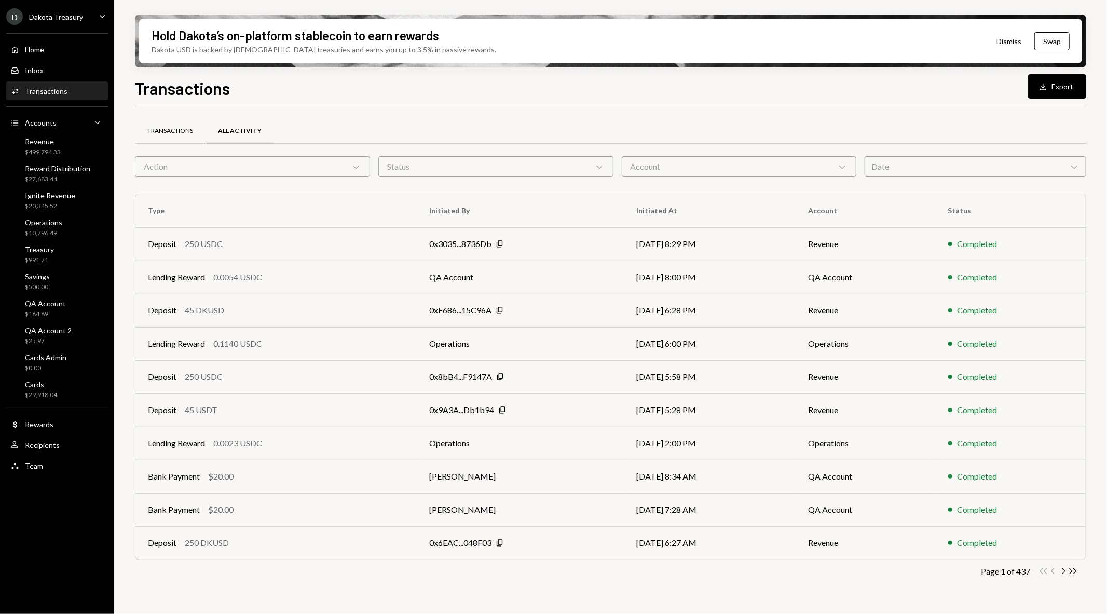
click at [170, 133] on div "Transactions" at bounding box center [170, 131] width 46 height 9
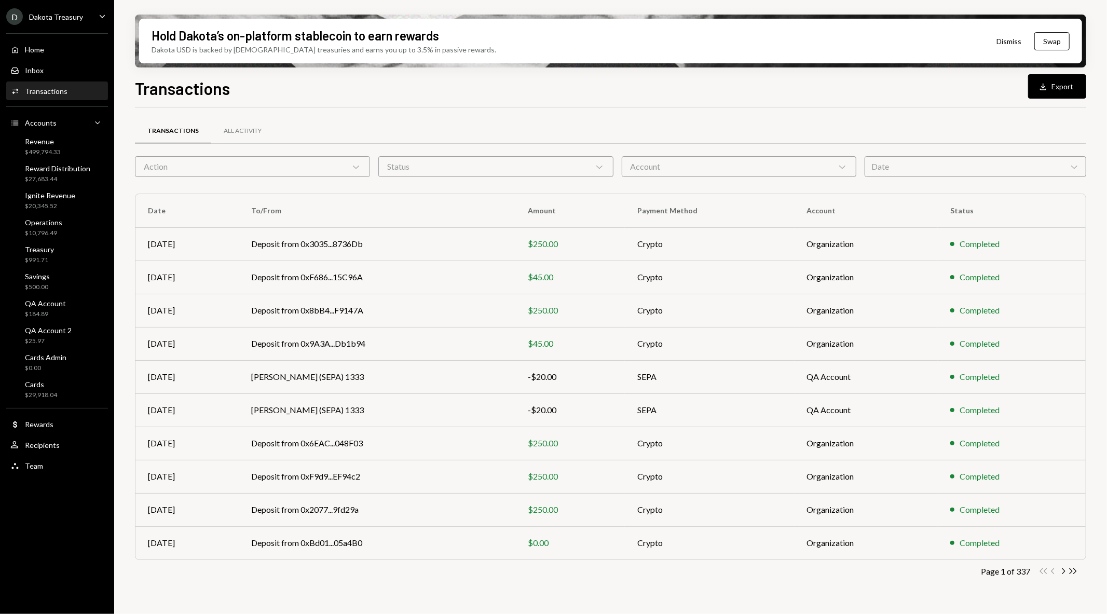
click at [936, 164] on div "Date Chevron Down" at bounding box center [975, 166] width 222 height 21
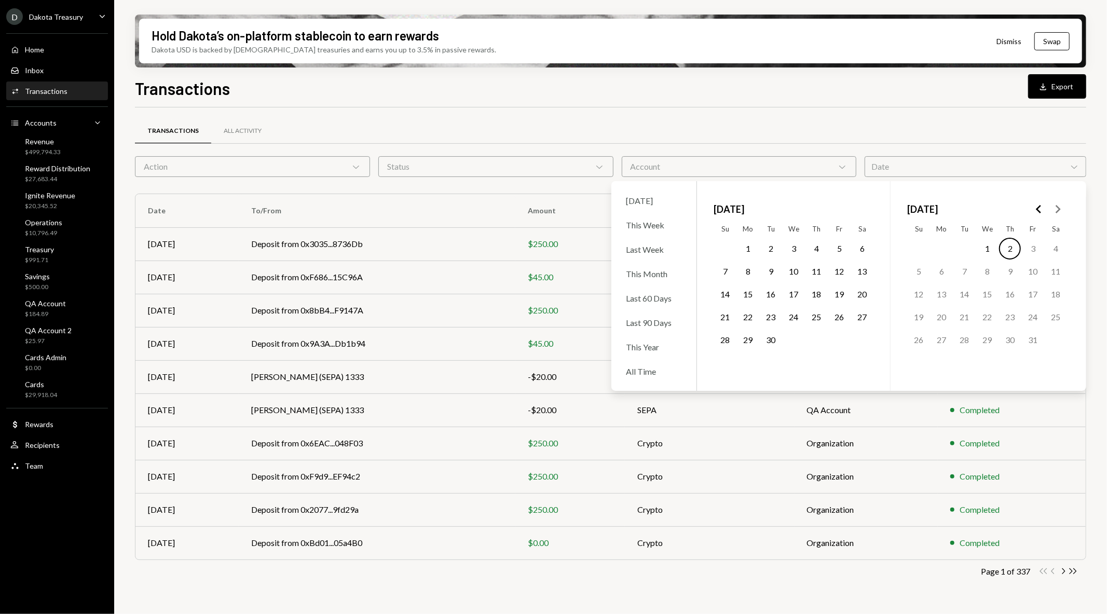
click at [792, 312] on button "24" at bounding box center [793, 317] width 22 height 22
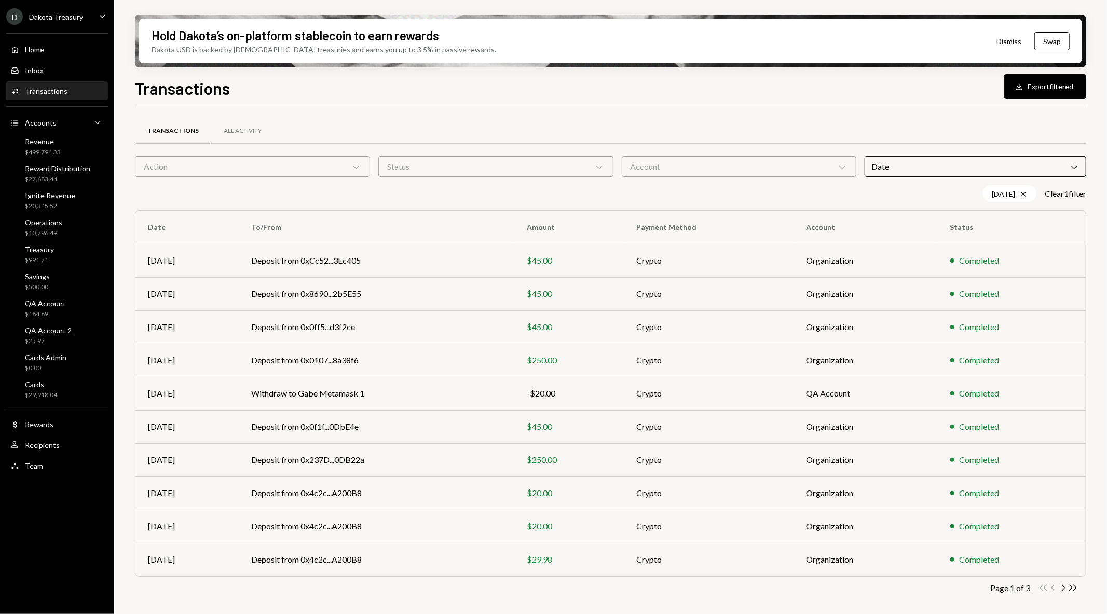
click at [743, 114] on div "Transactions All Activity Action Chevron Down Status Chevron Down Account Chevr…" at bounding box center [610, 363] width 951 height 512
click at [1060, 584] on icon "Chevron Right" at bounding box center [1063, 588] width 10 height 10
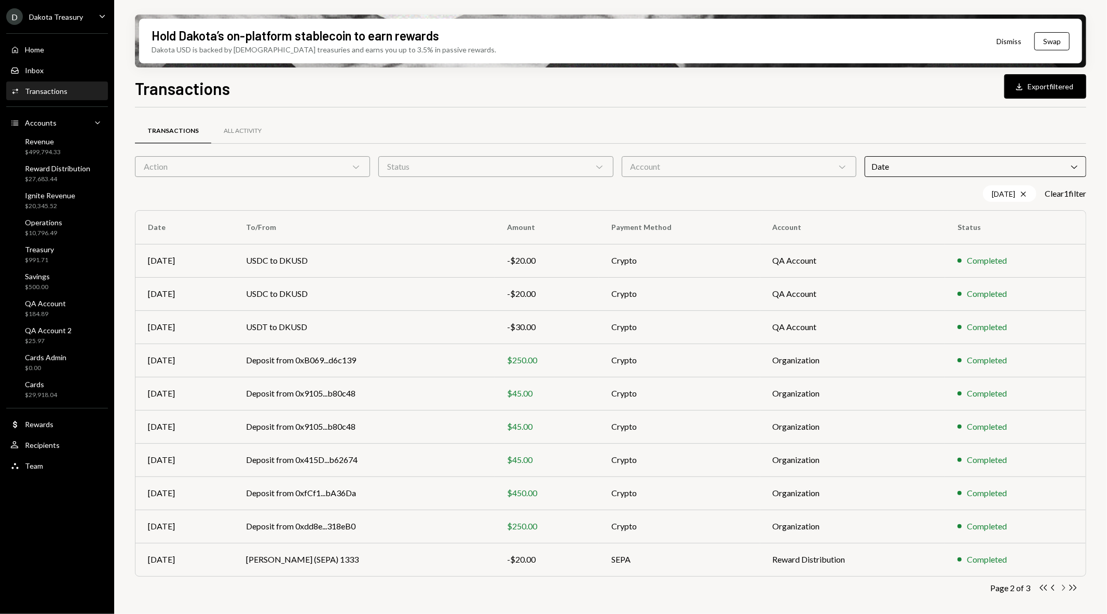
click at [1060, 584] on icon "Chevron Right" at bounding box center [1063, 588] width 10 height 10
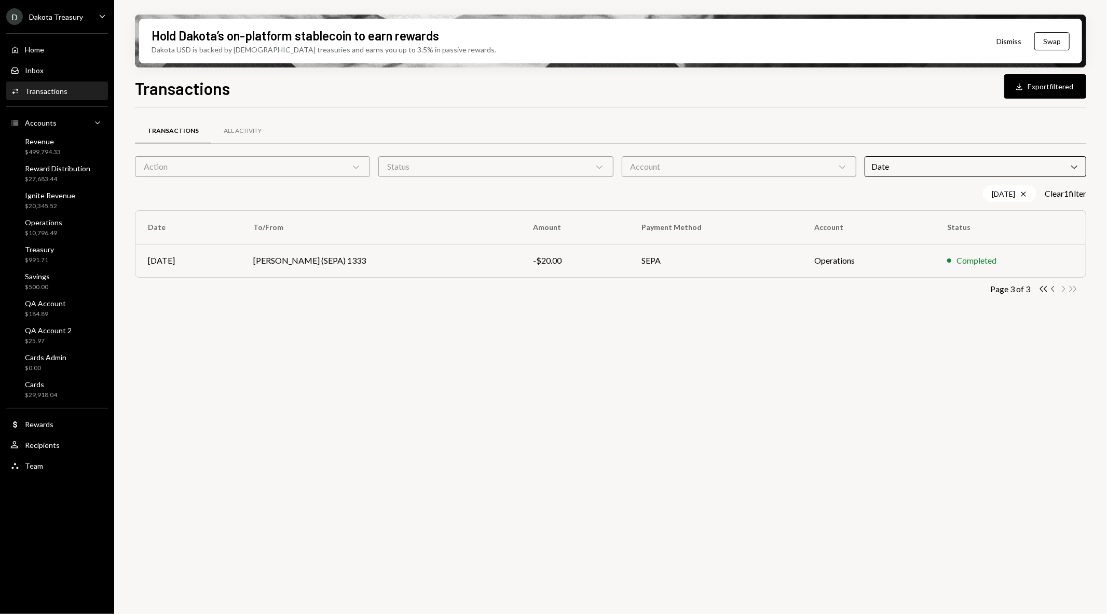
click at [1050, 287] on icon "Chevron Left" at bounding box center [1053, 289] width 10 height 10
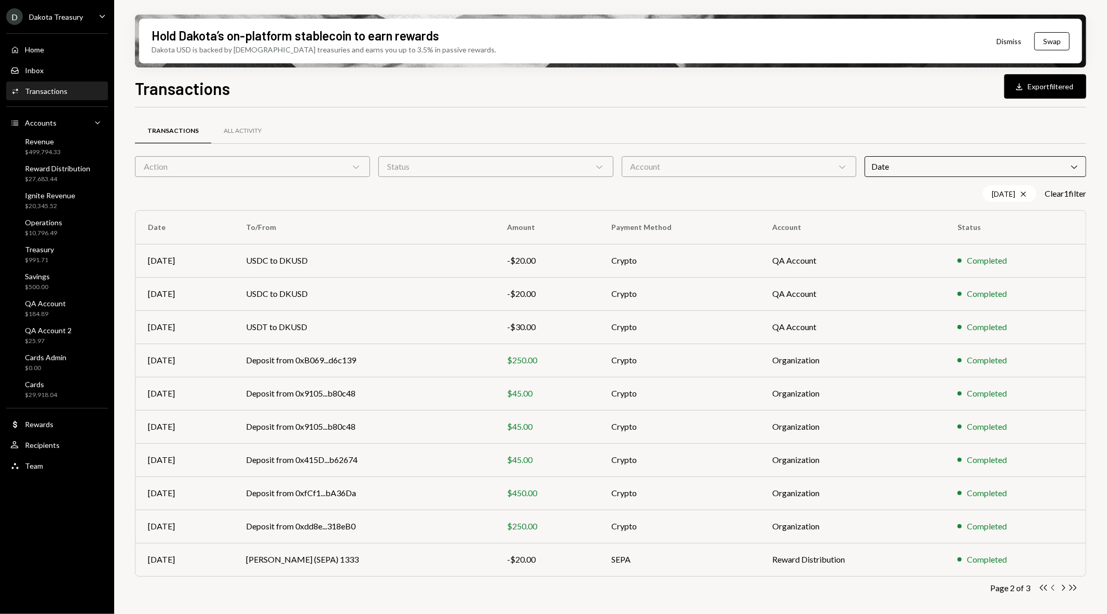
click at [1051, 588] on icon "Chevron Left" at bounding box center [1053, 588] width 10 height 10
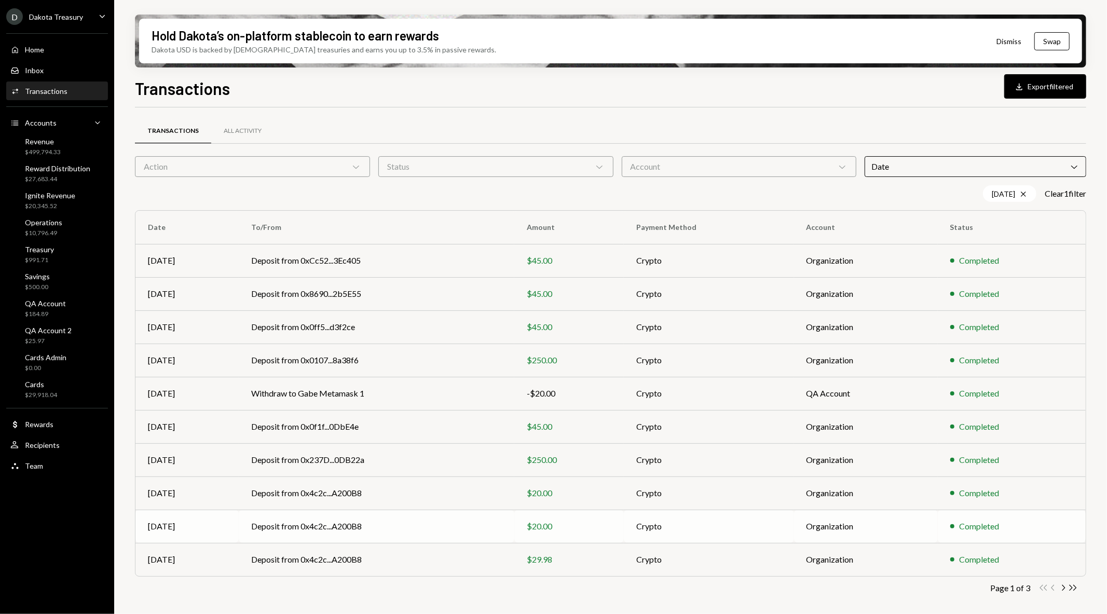
click at [751, 537] on td "Crypto" at bounding box center [709, 525] width 170 height 33
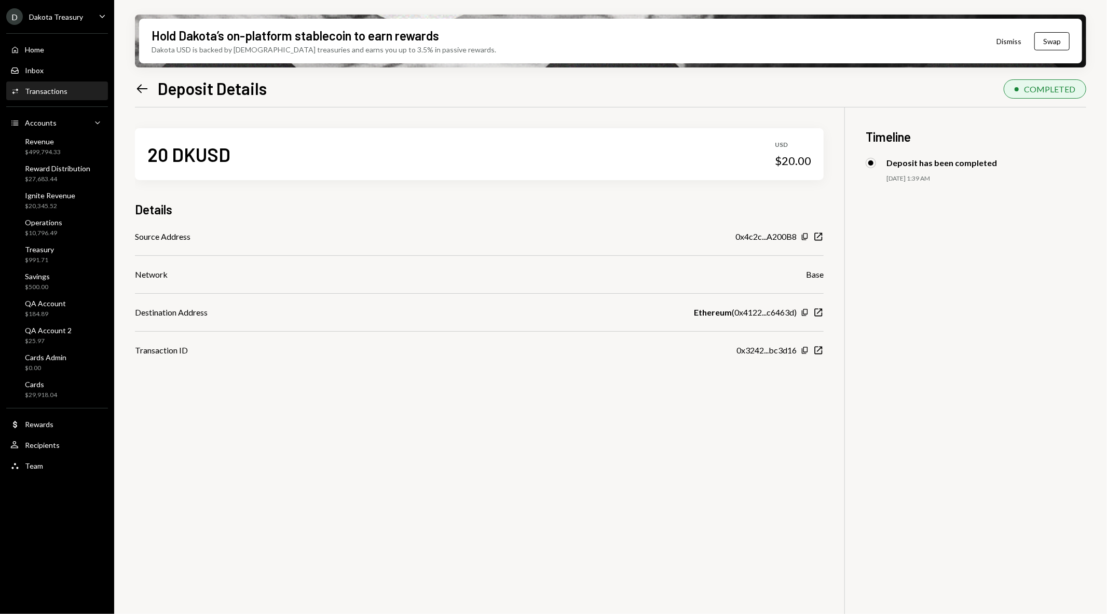
click at [148, 94] on icon "Left Arrow" at bounding box center [142, 88] width 15 height 15
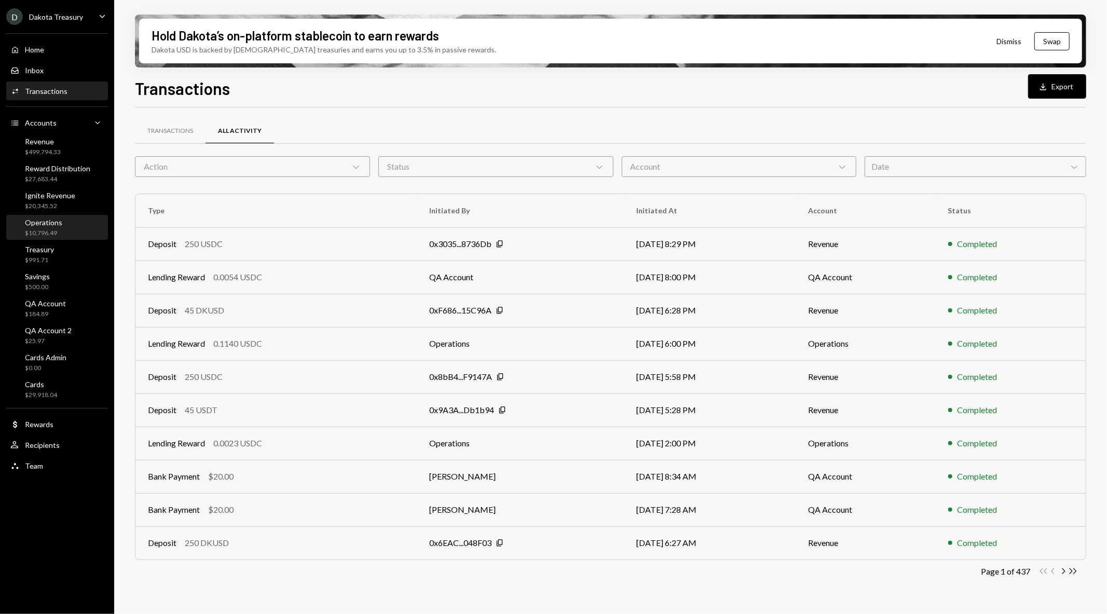
click at [35, 219] on div "Operations" at bounding box center [43, 222] width 37 height 9
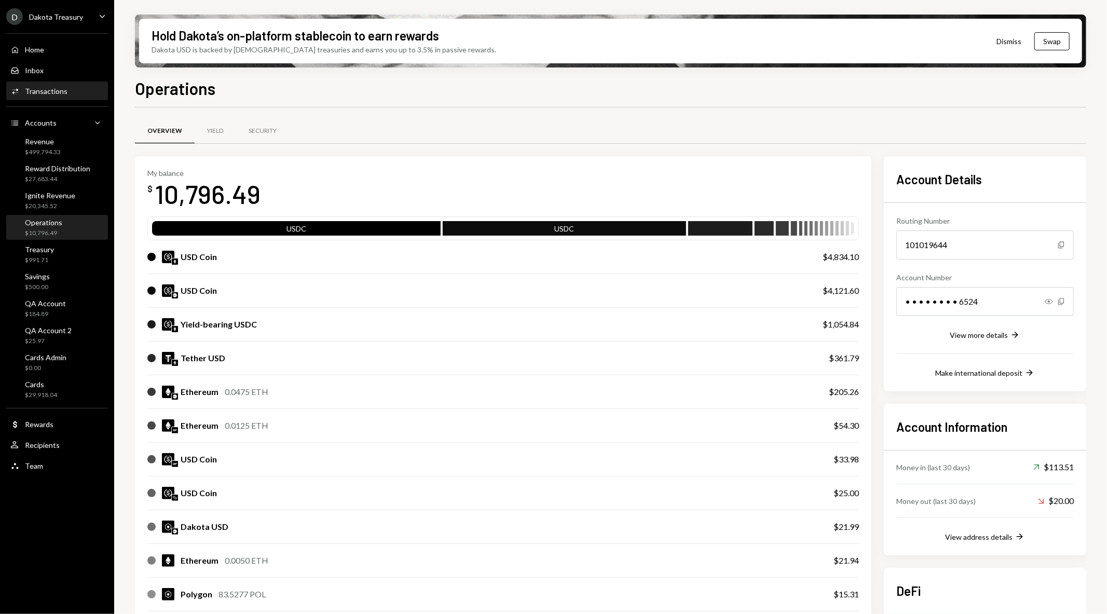
click at [47, 94] on div "Transactions" at bounding box center [46, 91] width 43 height 9
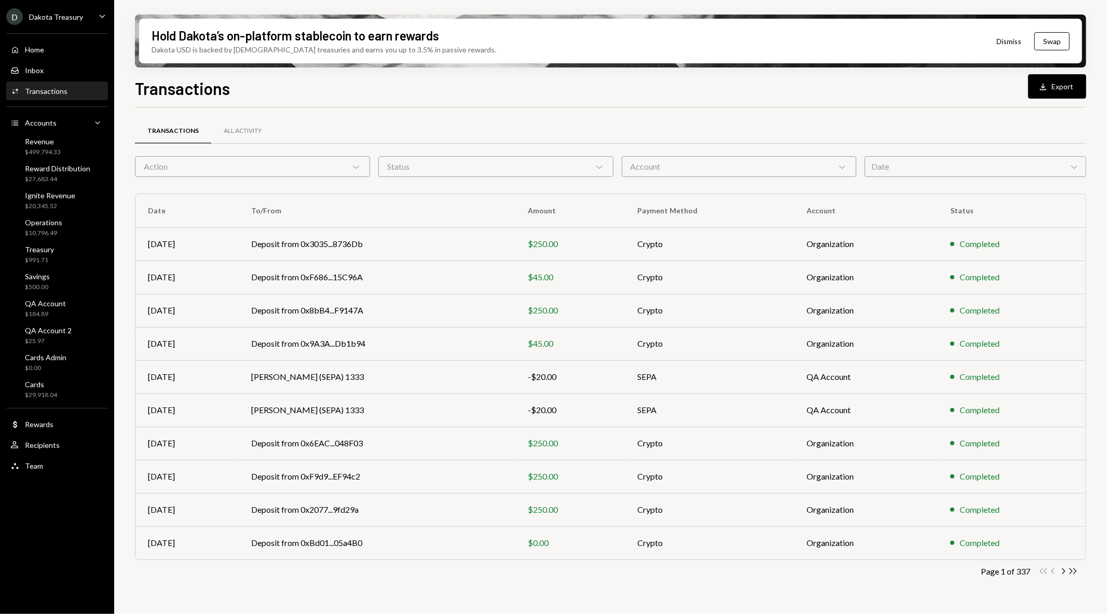
click at [485, 165] on div "Status Chevron Down" at bounding box center [495, 166] width 235 height 21
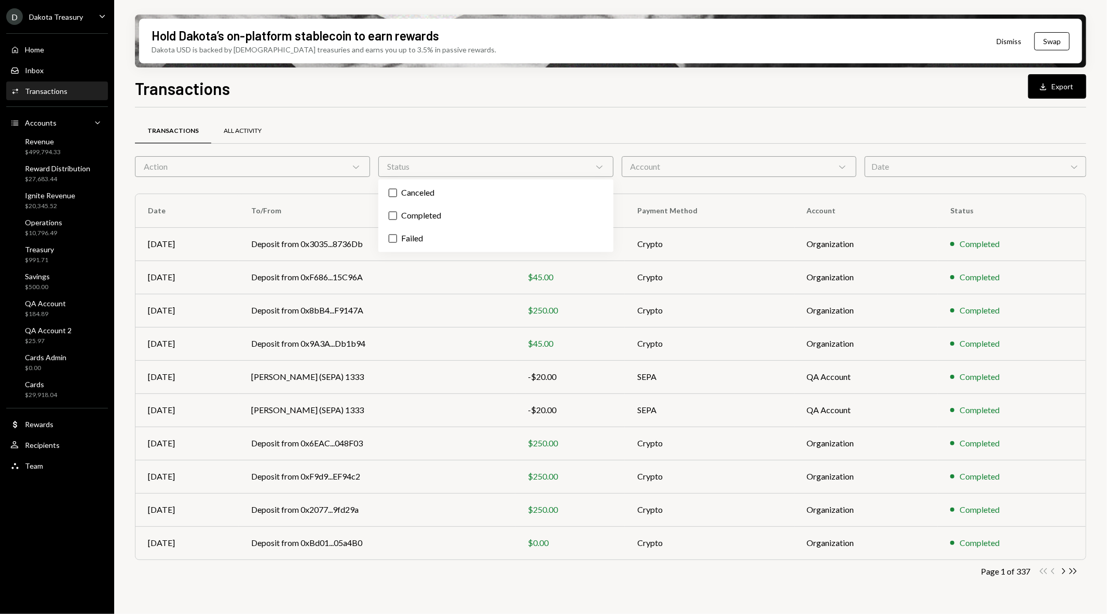
click at [230, 129] on div "All Activity" at bounding box center [243, 131] width 38 height 9
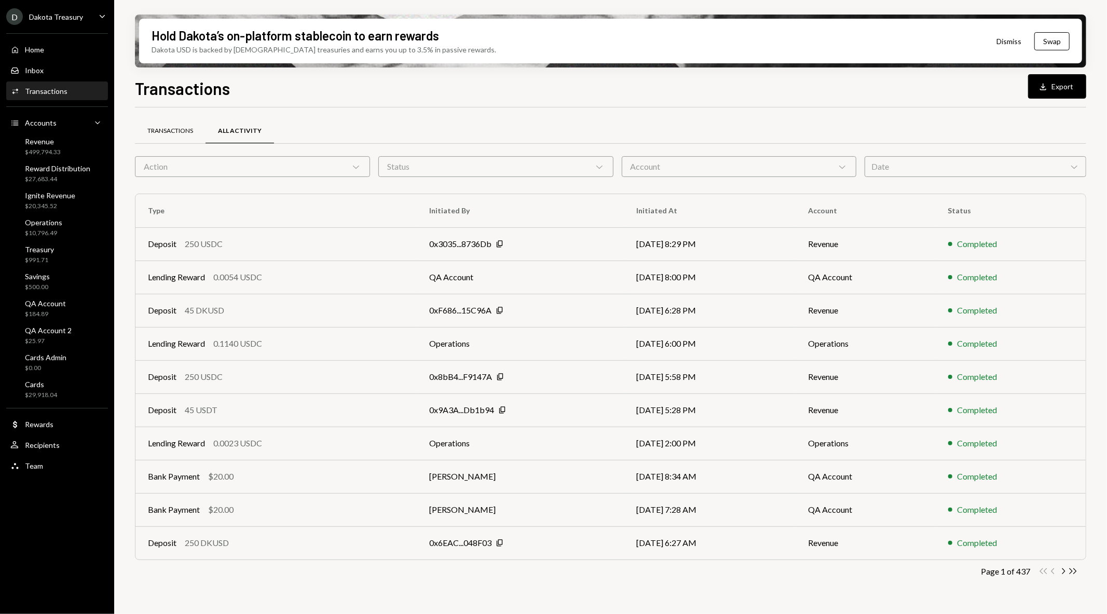
click at [159, 123] on div "Transactions" at bounding box center [170, 131] width 71 height 25
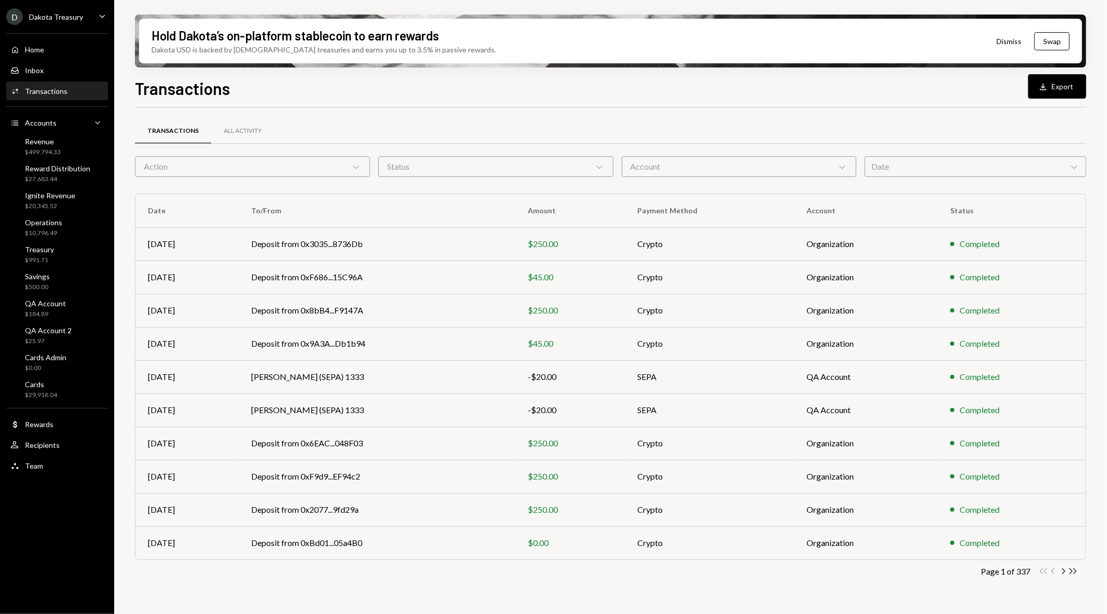
click at [903, 156] on div "Date Chevron Down" at bounding box center [975, 166] width 222 height 21
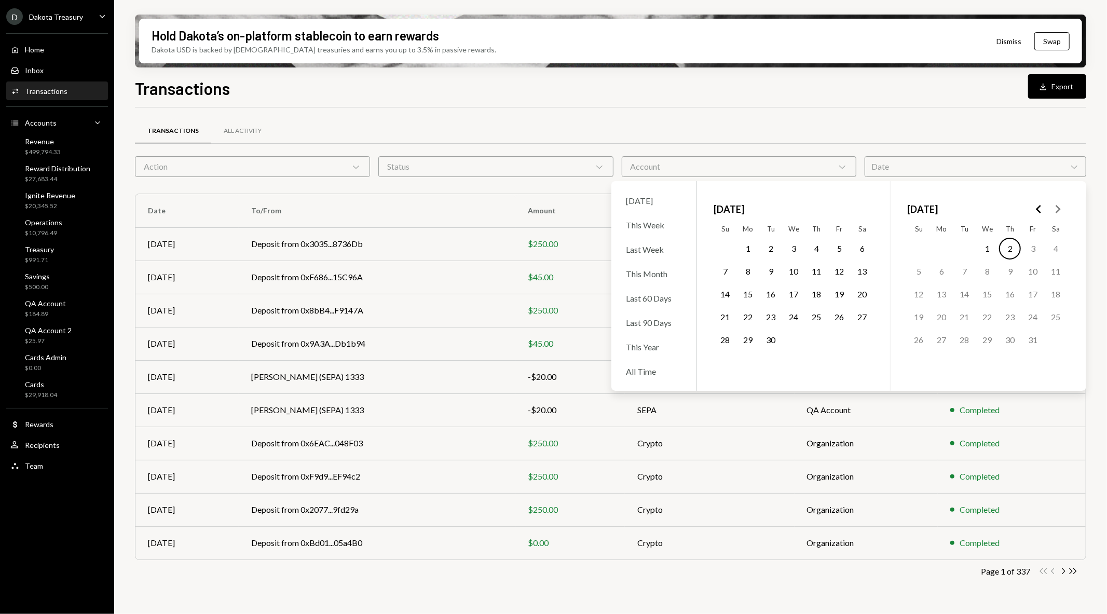
click at [747, 247] on button "1" at bounding box center [748, 249] width 22 height 22
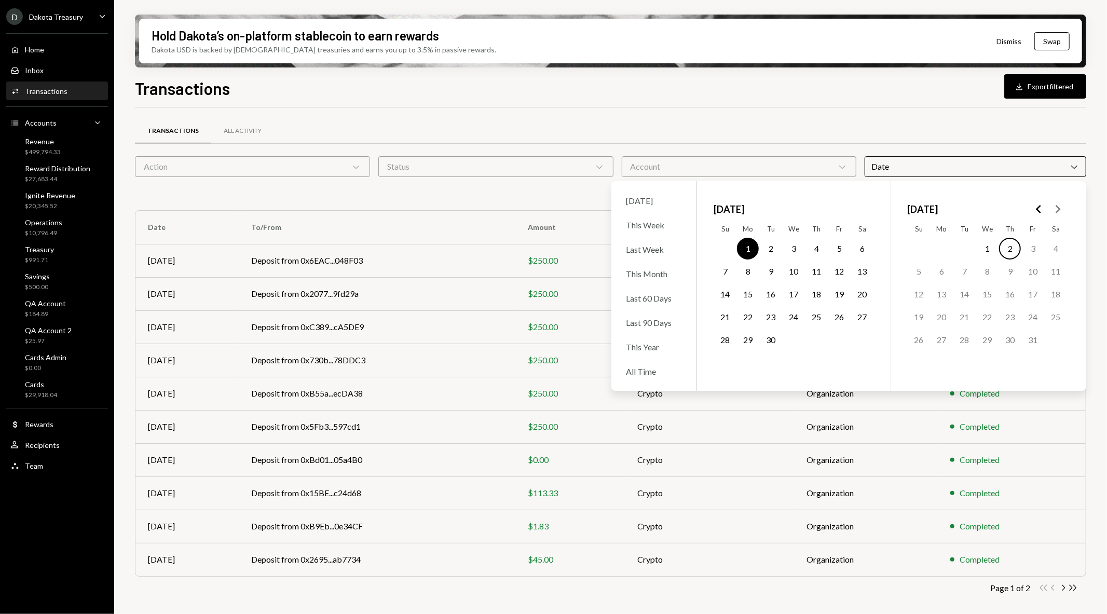
click at [770, 340] on button "30" at bounding box center [771, 340] width 22 height 22
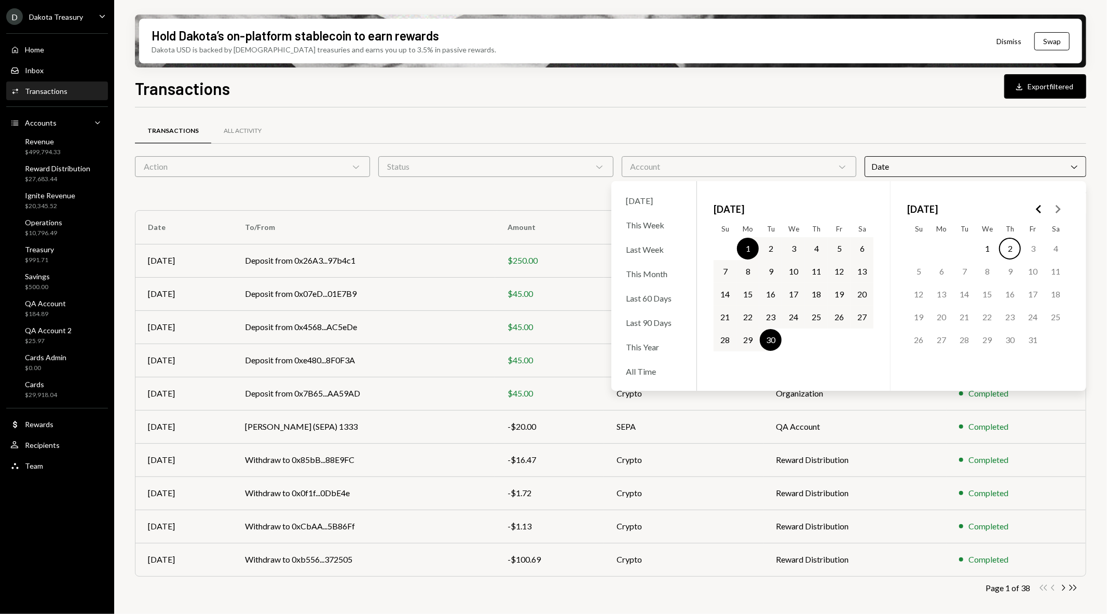
click at [684, 164] on div "Account Chevron Down" at bounding box center [739, 166] width 235 height 21
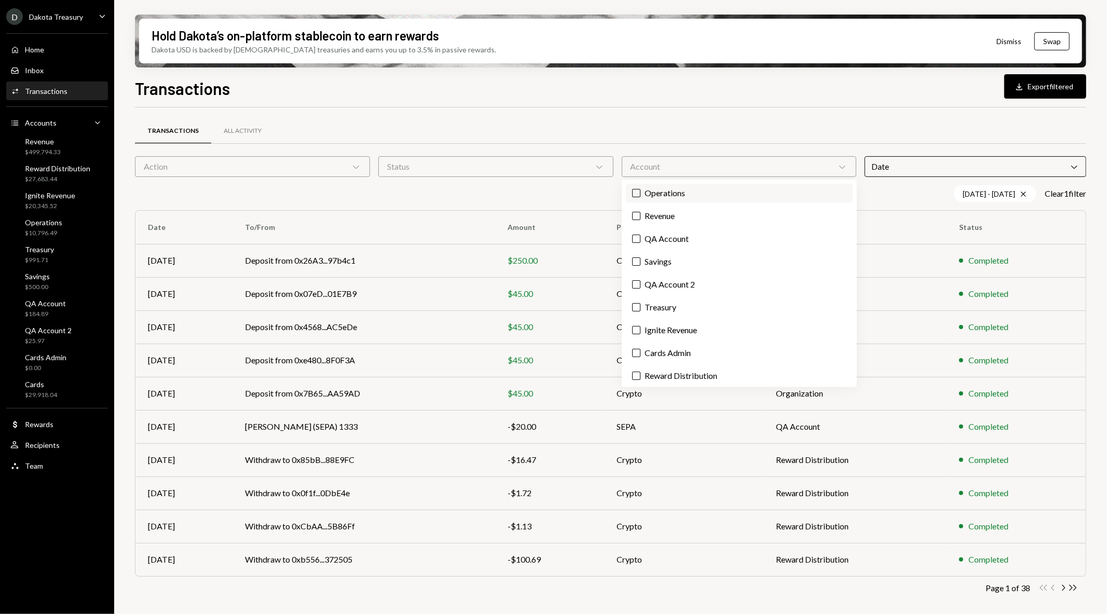
click at [672, 194] on label "Operations" at bounding box center [739, 193] width 227 height 19
click at [640, 194] on button "Operations" at bounding box center [636, 193] width 8 height 8
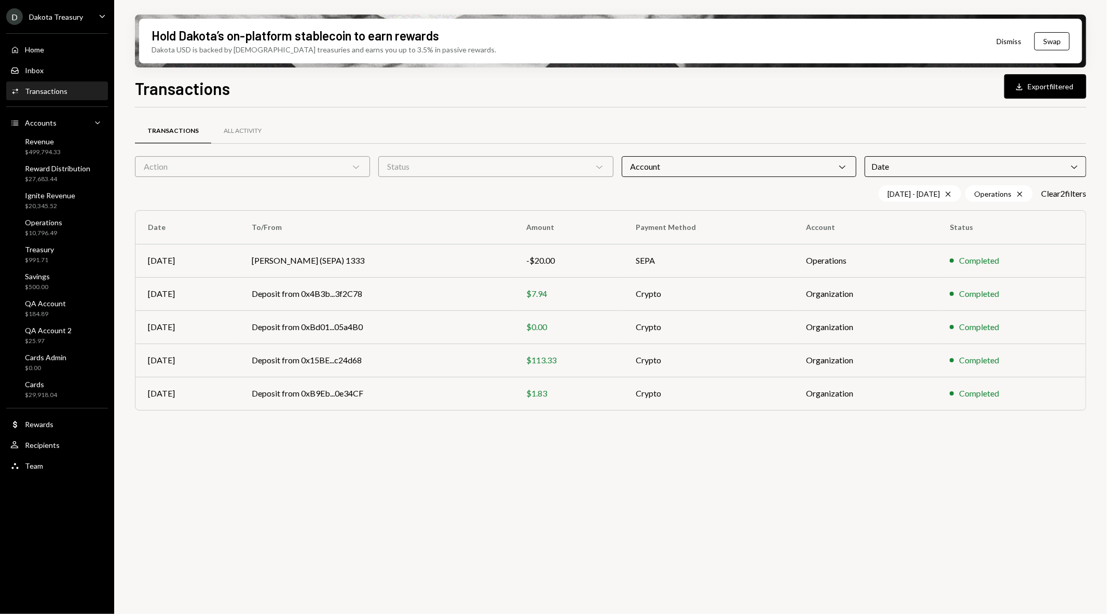
drag, startPoint x: 510, startPoint y: 173, endPoint x: 515, endPoint y: 170, distance: 5.9
click at [512, 172] on div "Status Chevron Down" at bounding box center [495, 166] width 235 height 21
click at [253, 166] on div "Action Chevron Down" at bounding box center [252, 166] width 235 height 21
click at [448, 111] on div "Transactions All Activity Action Chevron Down Status Chevron Down Account Chevr…" at bounding box center [610, 269] width 951 height 324
click at [482, 358] on td "Deposit from 0x15BE...c24d68" at bounding box center [376, 359] width 274 height 33
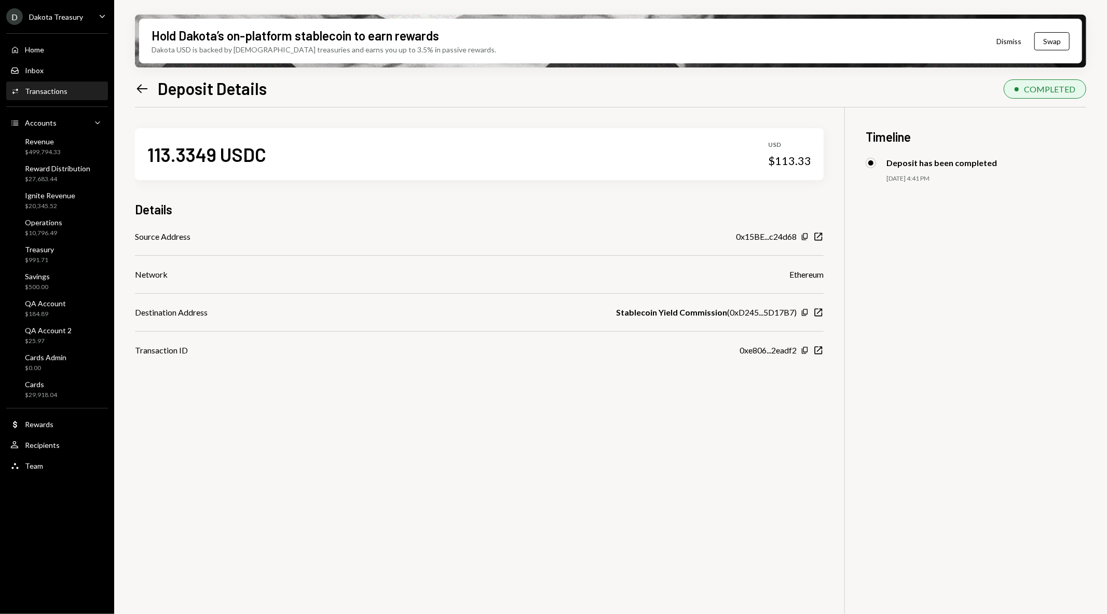
click at [142, 86] on icon "Left Arrow" at bounding box center [142, 88] width 15 height 15
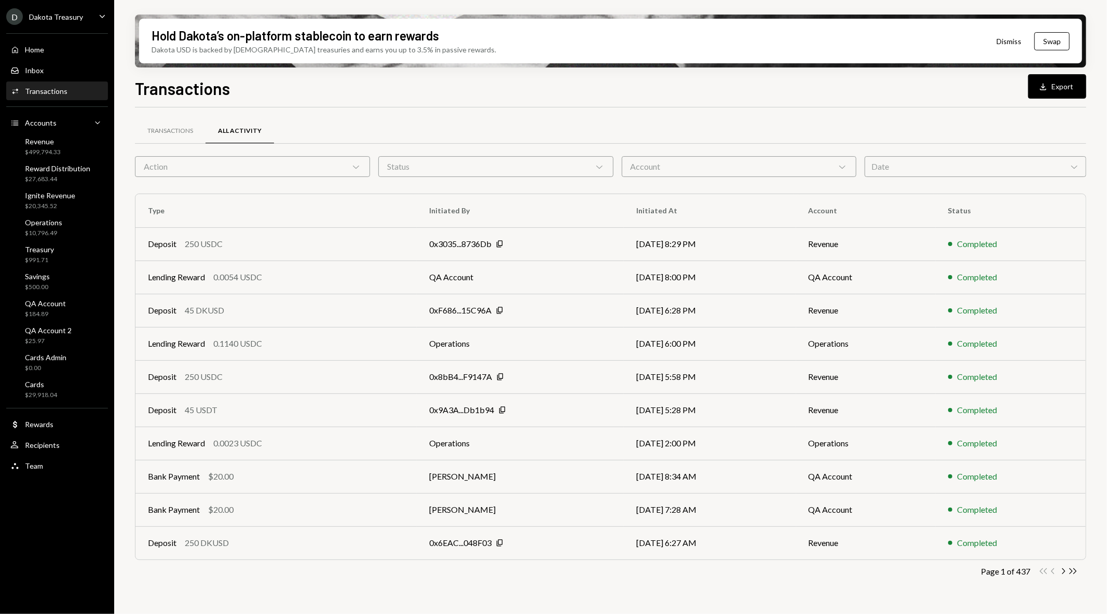
click at [921, 163] on div "Date Chevron Down" at bounding box center [975, 166] width 222 height 21
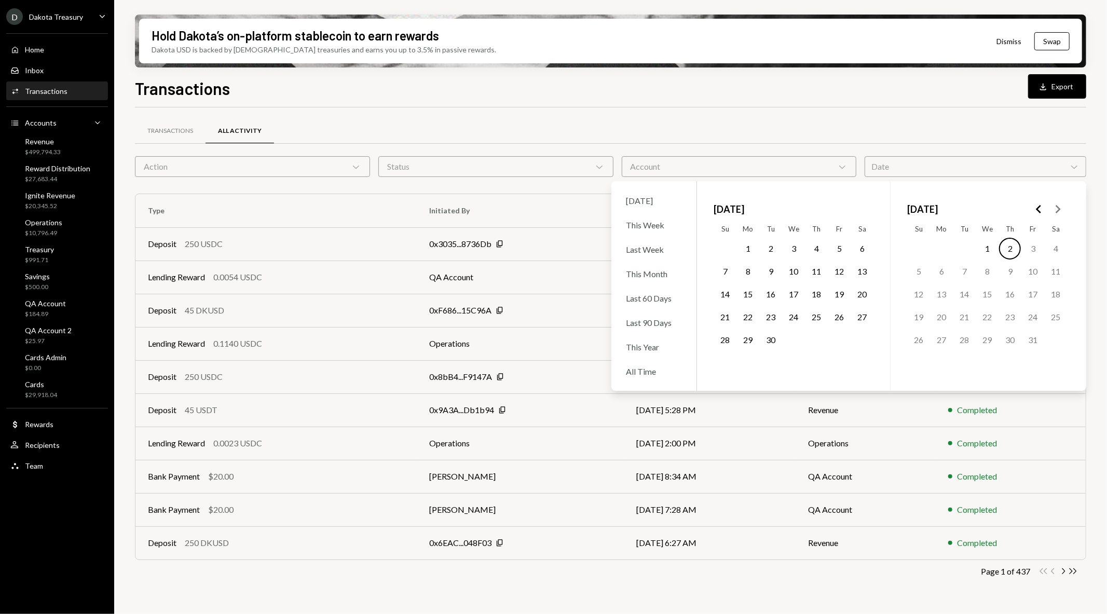
click at [745, 247] on button "1" at bounding box center [748, 249] width 22 height 22
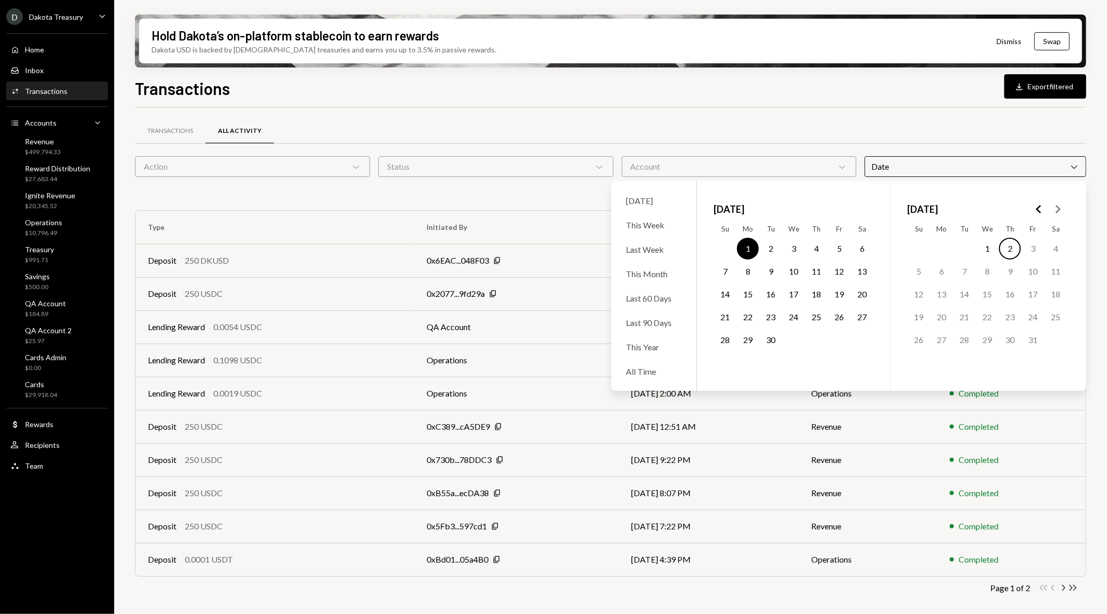
click at [769, 340] on button "30" at bounding box center [771, 340] width 22 height 22
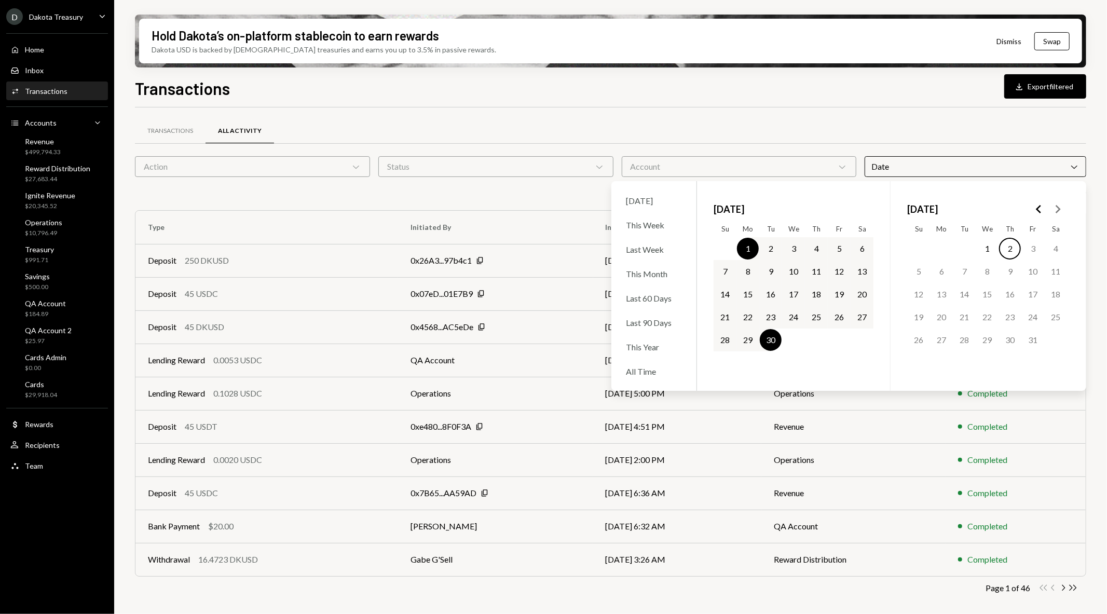
click at [737, 159] on div "Account Chevron Down" at bounding box center [739, 166] width 235 height 21
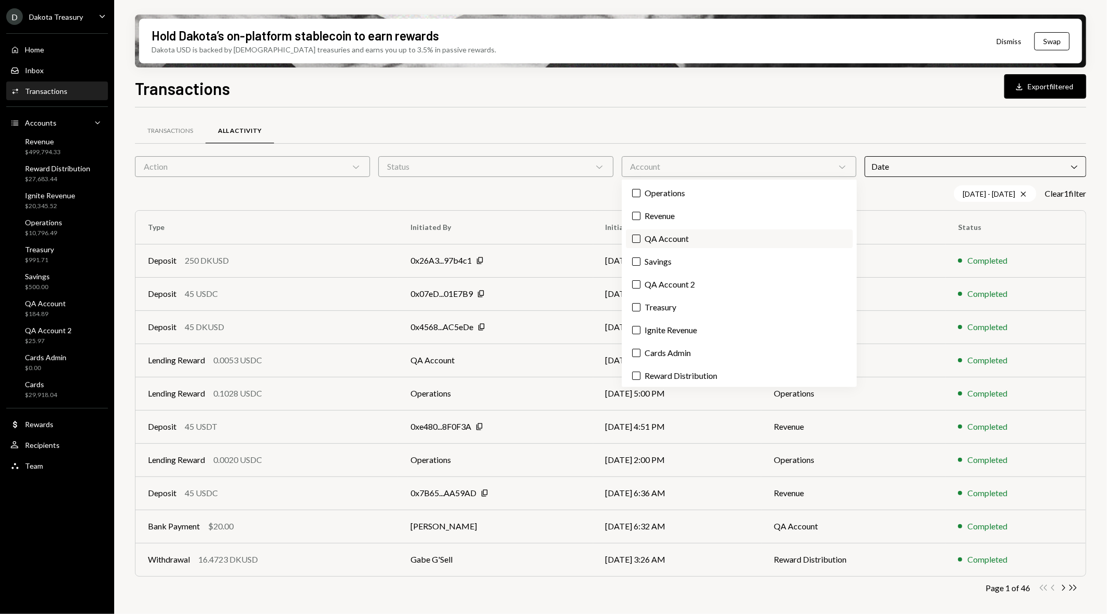
click at [660, 239] on label "QA Account" at bounding box center [739, 238] width 227 height 19
click at [640, 239] on button "QA Account" at bounding box center [636, 239] width 8 height 8
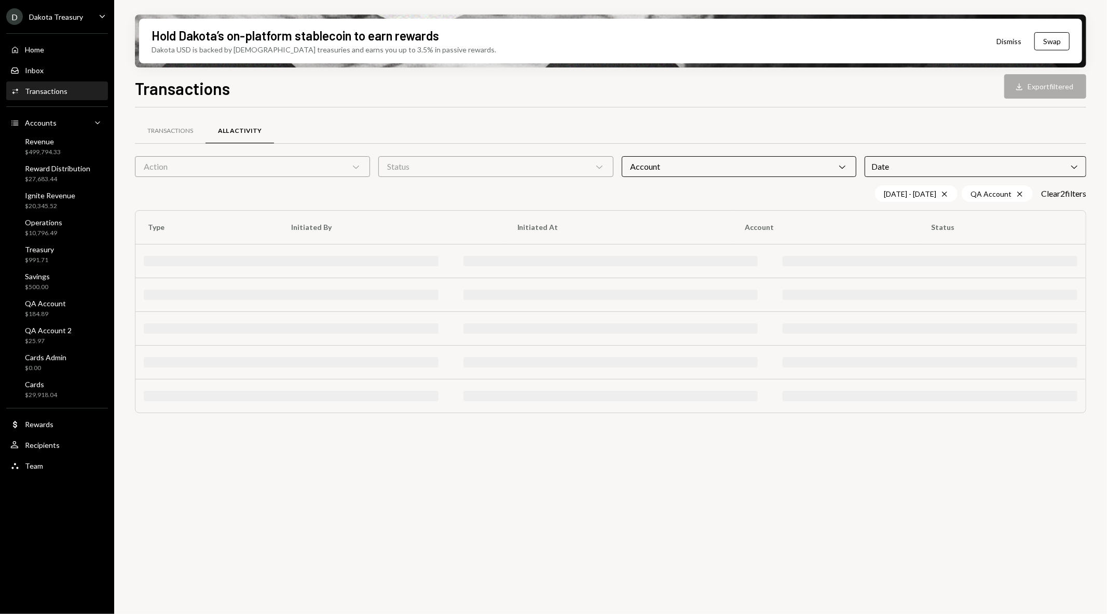
click at [686, 115] on div "Transactions All Activity Action Chevron Down Status Chevron Down Account Chevr…" at bounding box center [610, 270] width 951 height 326
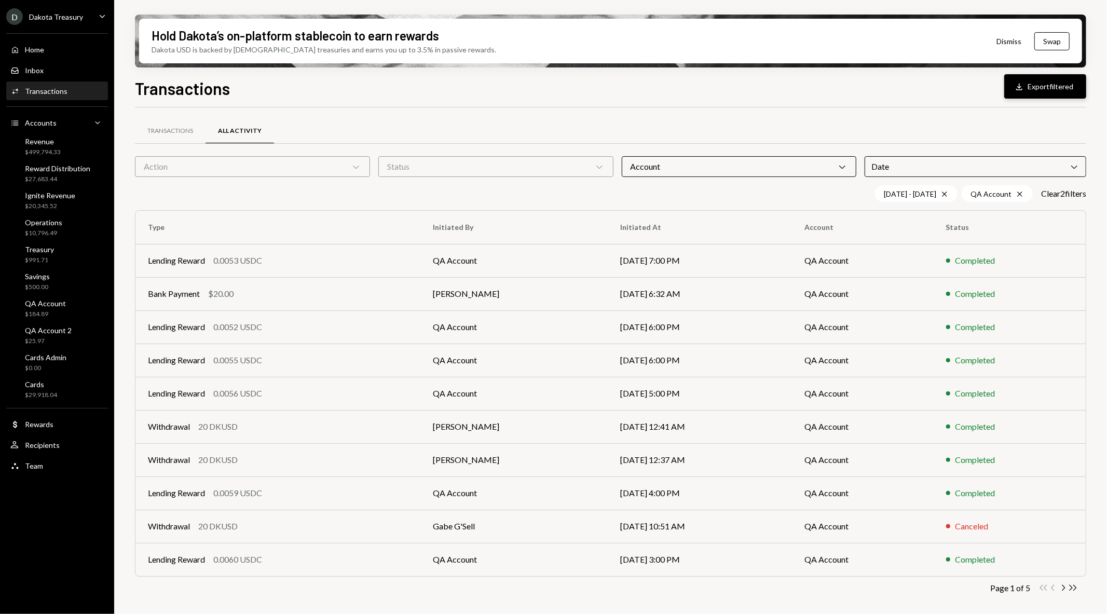
click at [1041, 79] on button "Download Export filtered" at bounding box center [1045, 86] width 82 height 24
click at [68, 19] on div "Dakota Treasury" at bounding box center [56, 16] width 54 height 9
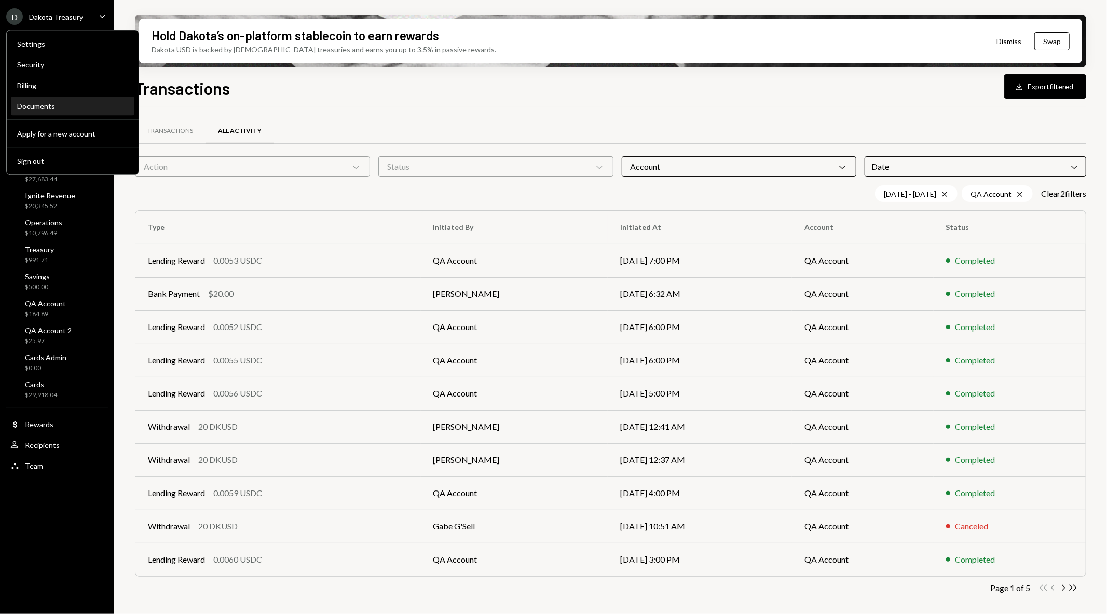
click at [61, 108] on div "Documents" at bounding box center [72, 106] width 111 height 9
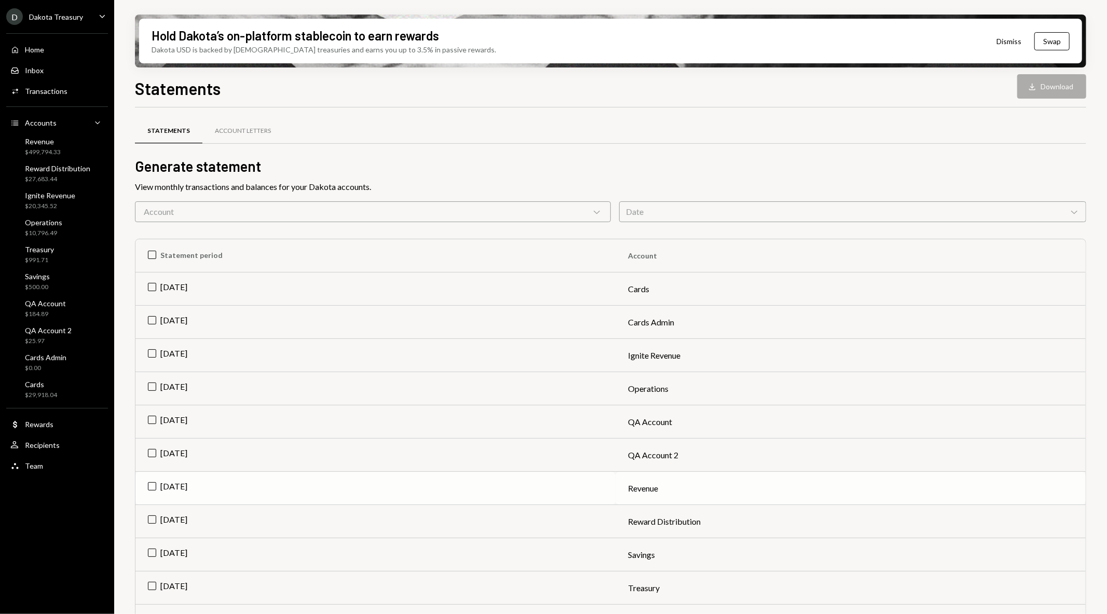
click at [146, 485] on td "[DATE]" at bounding box center [375, 488] width 480 height 33
click at [1039, 89] on div "Download" at bounding box center [1033, 86] width 13 height 10
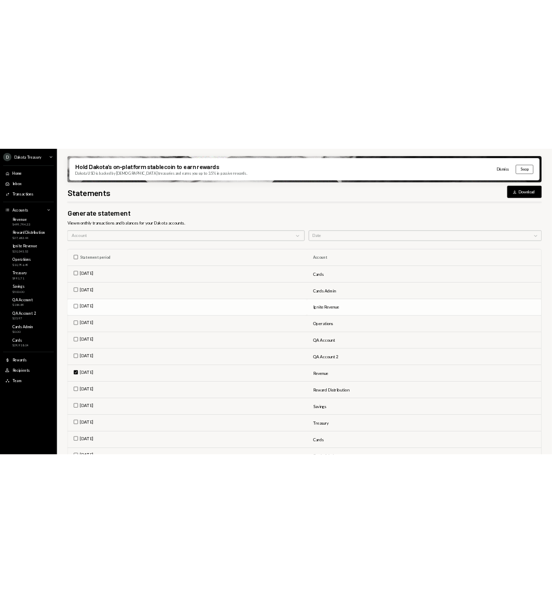
scroll to position [58, 0]
